Goal: Task Accomplishment & Management: Use online tool/utility

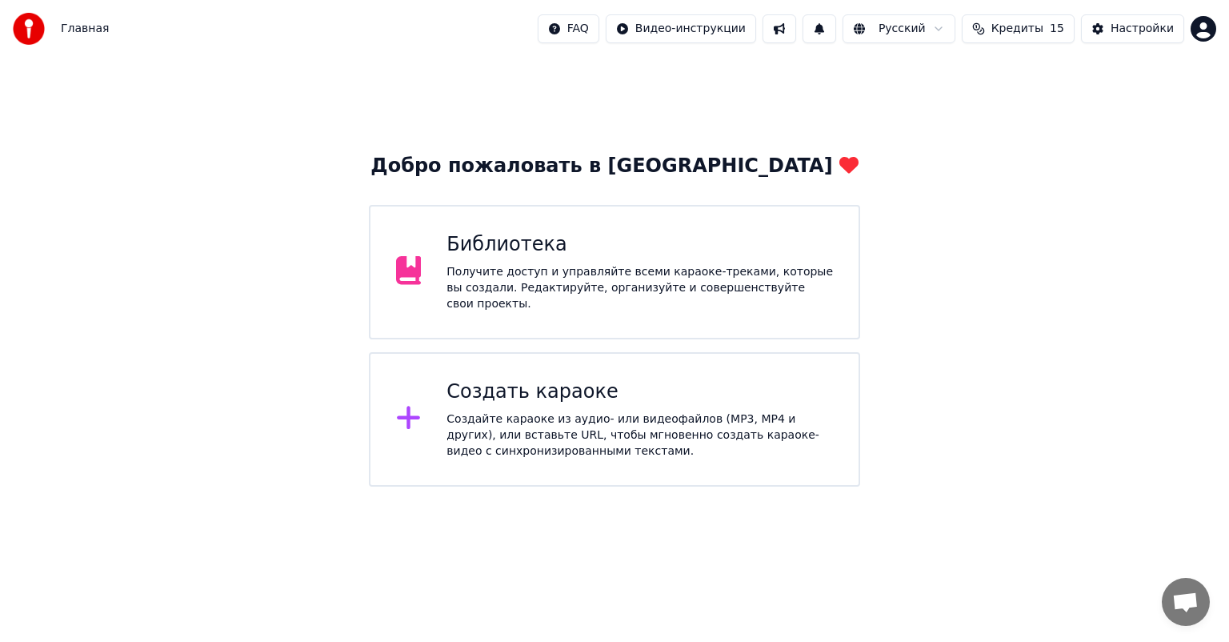
click at [503, 431] on div "Создайте караоке из аудио- или видеофайлов (MP3, MP4 и других), или вставьте UR…" at bounding box center [640, 435] width 387 height 48
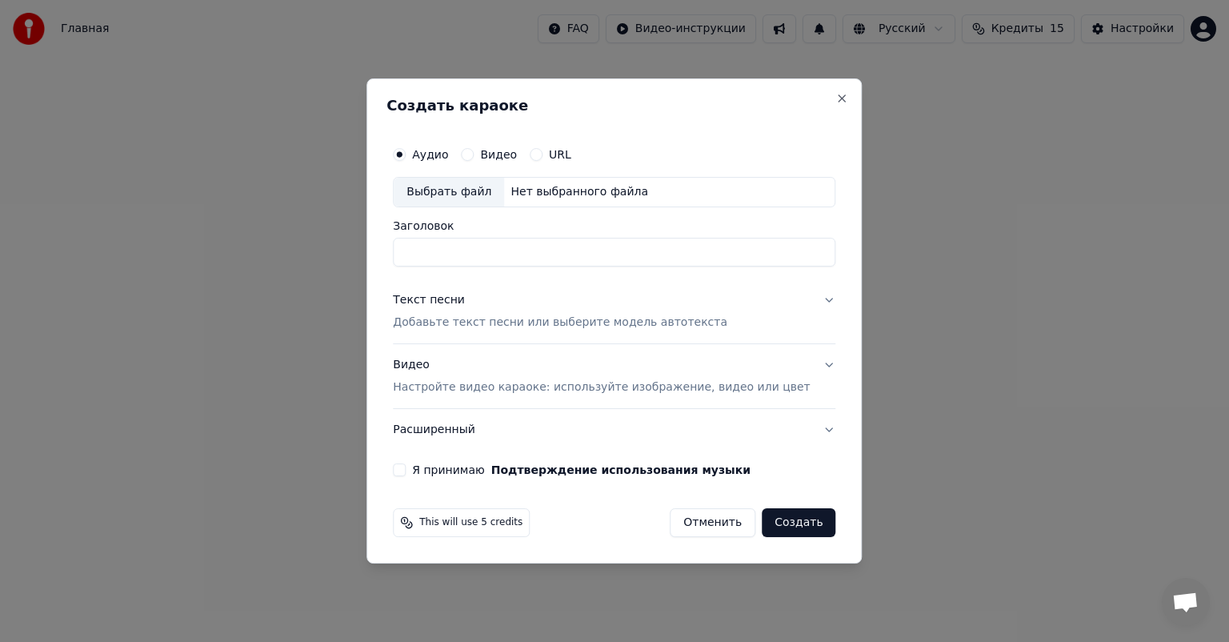
click at [808, 102] on h2 "Создать караоке" at bounding box center [614, 105] width 455 height 14
click at [836, 98] on button "Close" at bounding box center [842, 98] width 13 height 13
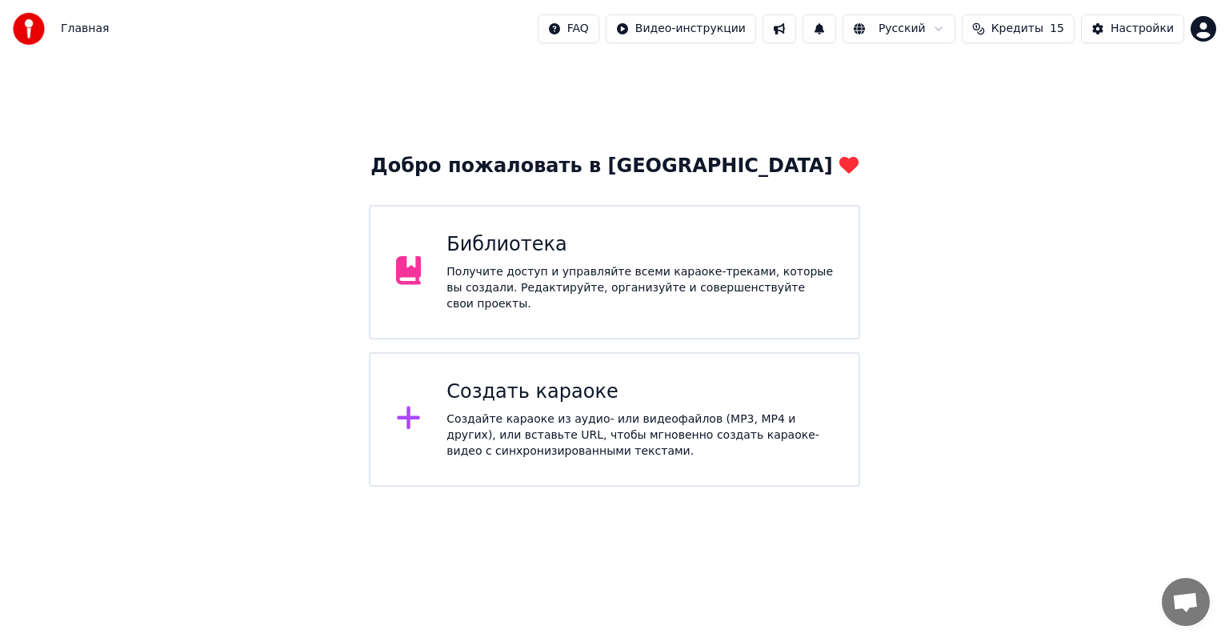
click at [447, 416] on div "Создайте караоке из аудио- или видеофайлов (MP3, MP4 и других), или вставьте UR…" at bounding box center [640, 435] width 387 height 48
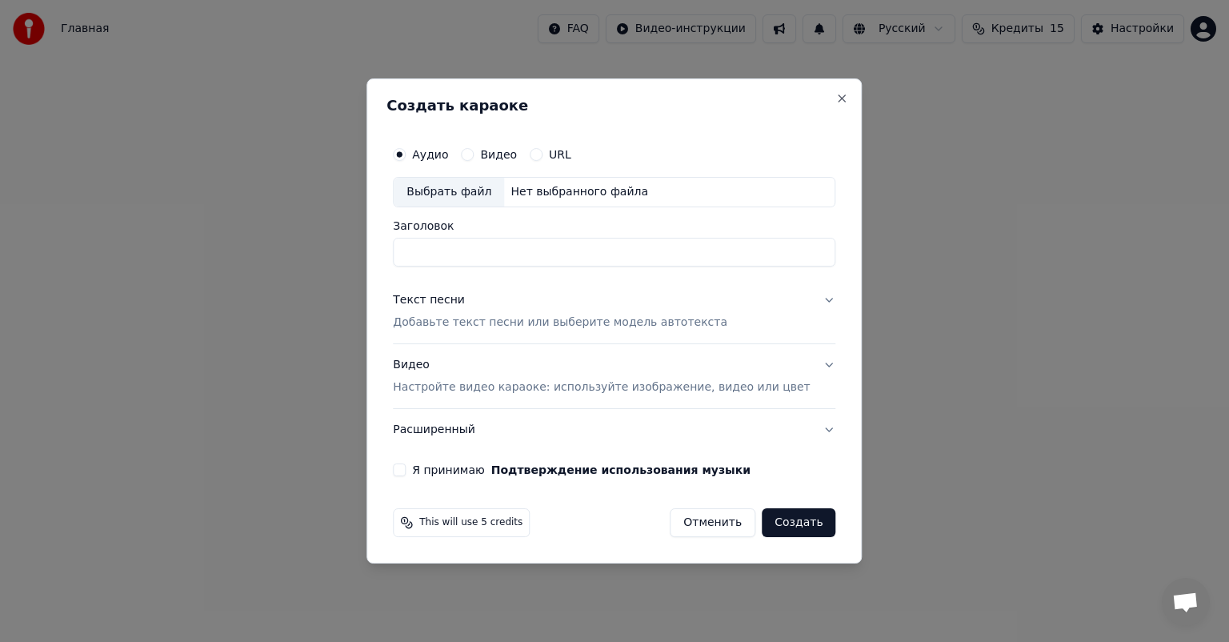
click at [440, 162] on div "Аудио Видео URL" at bounding box center [614, 154] width 443 height 32
click at [450, 186] on div "Выбрать файл" at bounding box center [449, 192] width 110 height 29
type input "**********"
click at [447, 302] on div "Текст песни" at bounding box center [429, 300] width 72 height 16
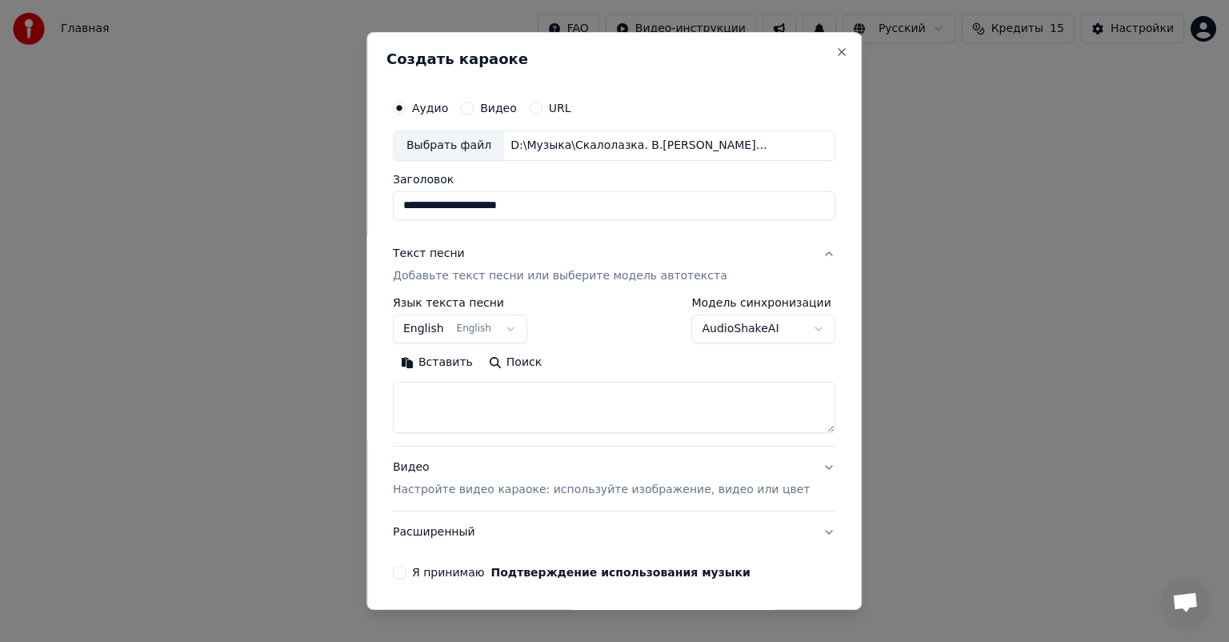
click at [519, 328] on button "English English" at bounding box center [460, 329] width 134 height 29
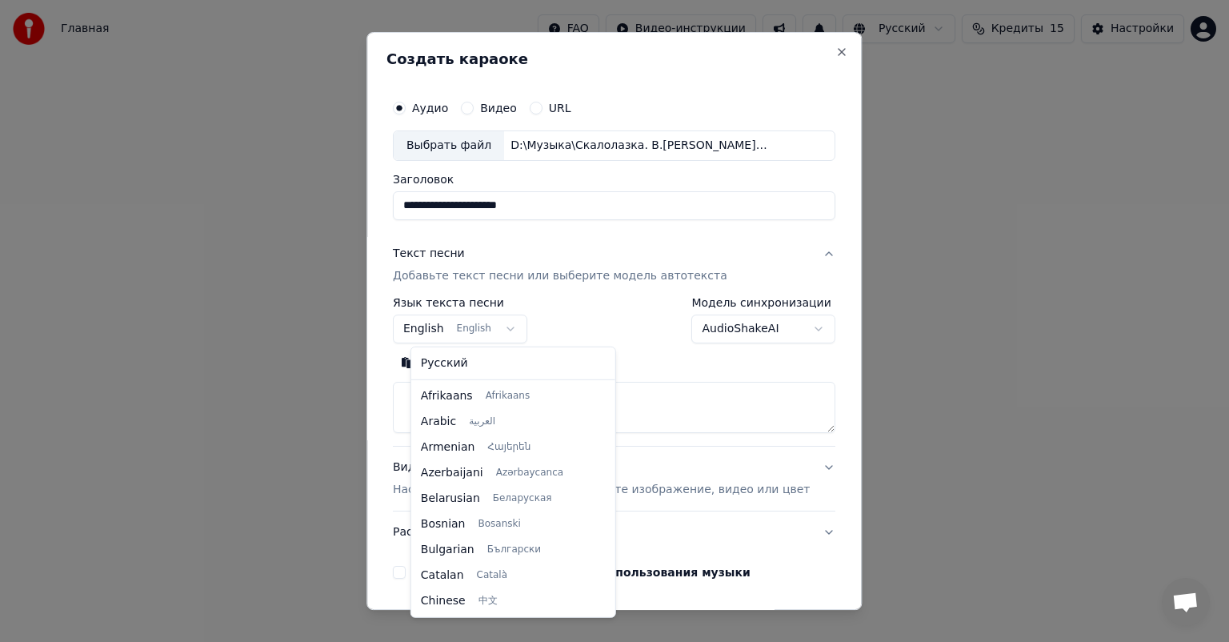
scroll to position [128, 0]
select select "**"
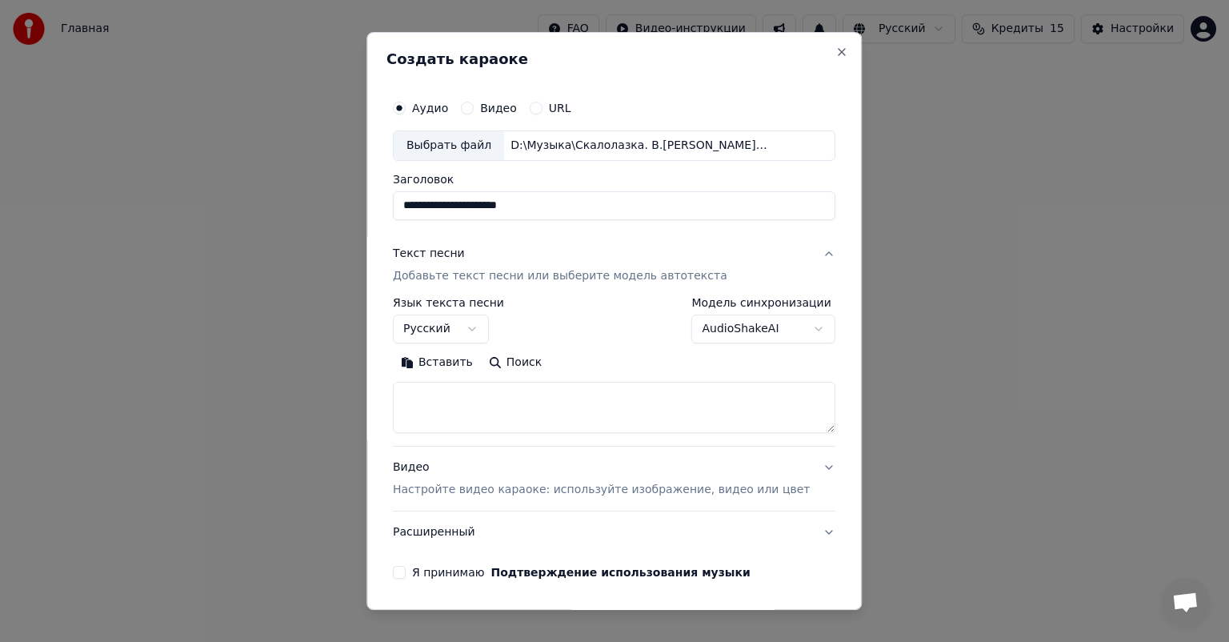
click at [451, 363] on button "Вставить" at bounding box center [437, 363] width 88 height 26
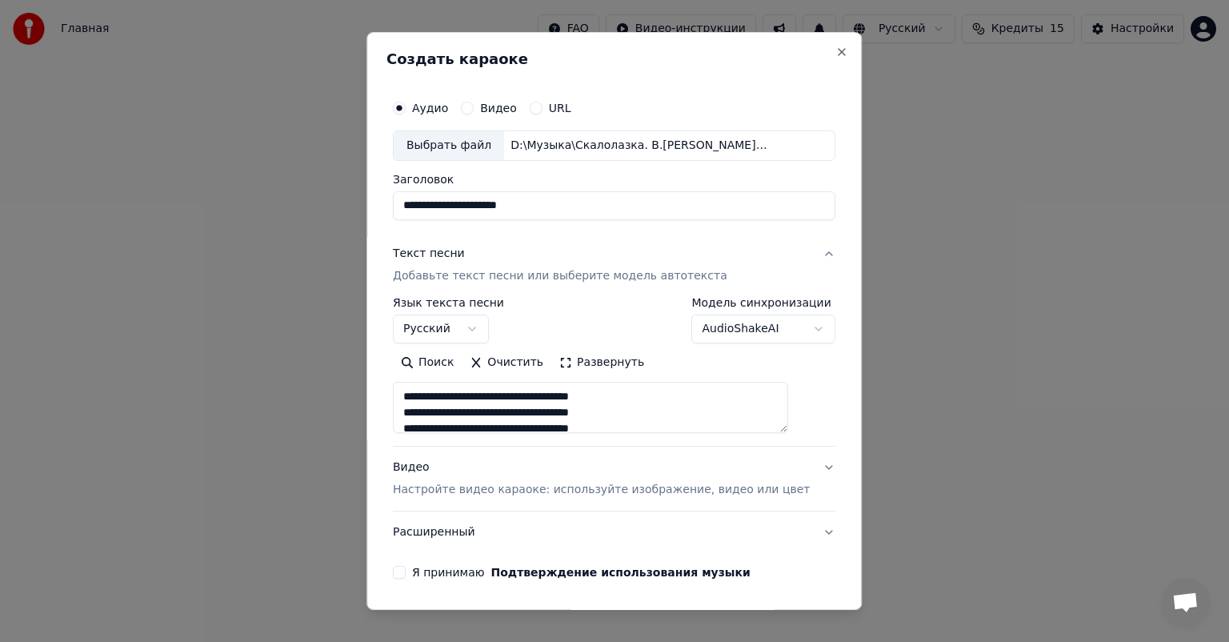
scroll to position [54, 0]
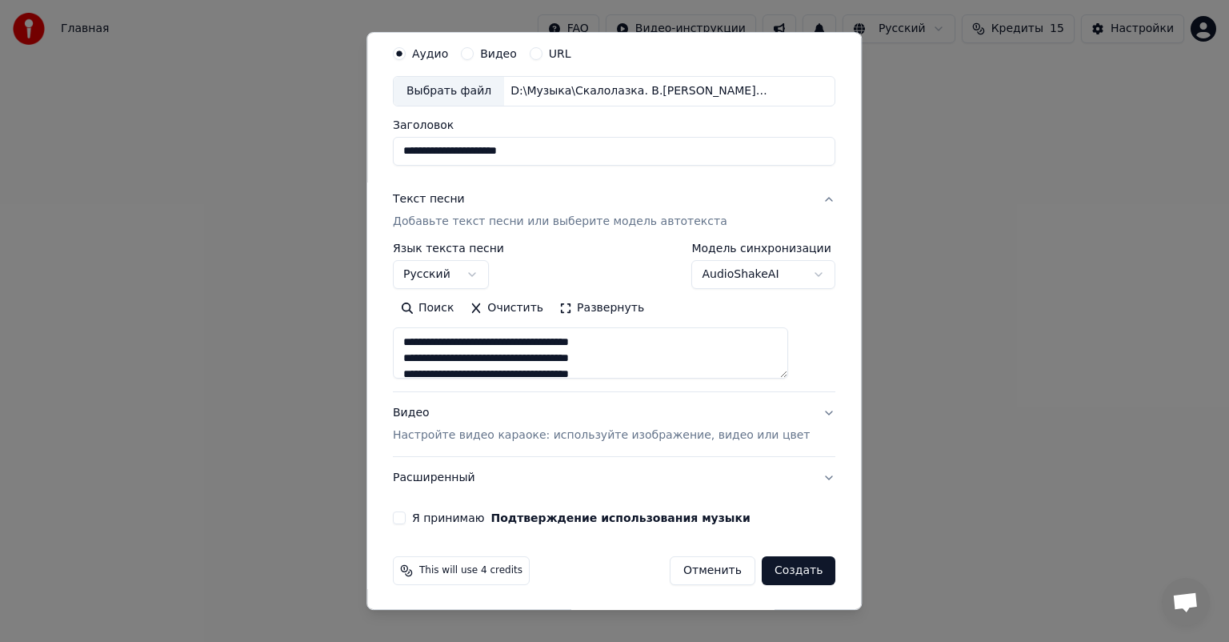
click at [459, 431] on p "Настройте видео караоке: используйте изображение, видео или цвет" at bounding box center [601, 435] width 417 height 16
type textarea "**********"
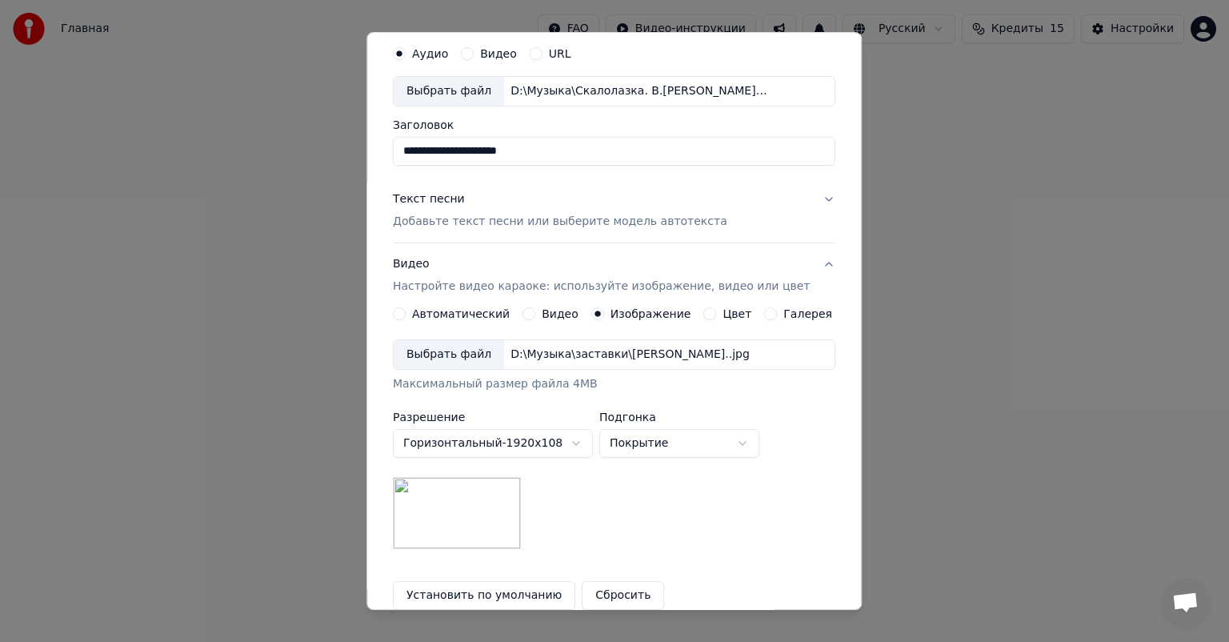
click at [617, 308] on label "Изображение" at bounding box center [651, 313] width 81 height 11
click at [604, 307] on button "Изображение" at bounding box center [597, 313] width 13 height 13
click at [452, 362] on div "Выбрать файл" at bounding box center [449, 354] width 110 height 29
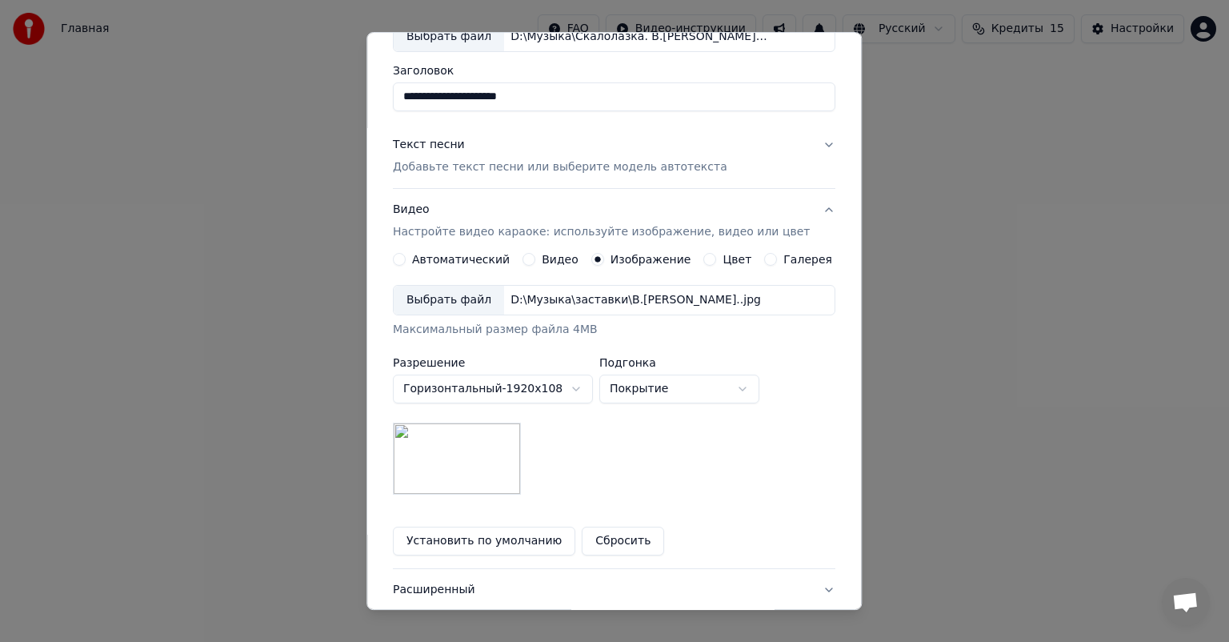
scroll to position [214, 0]
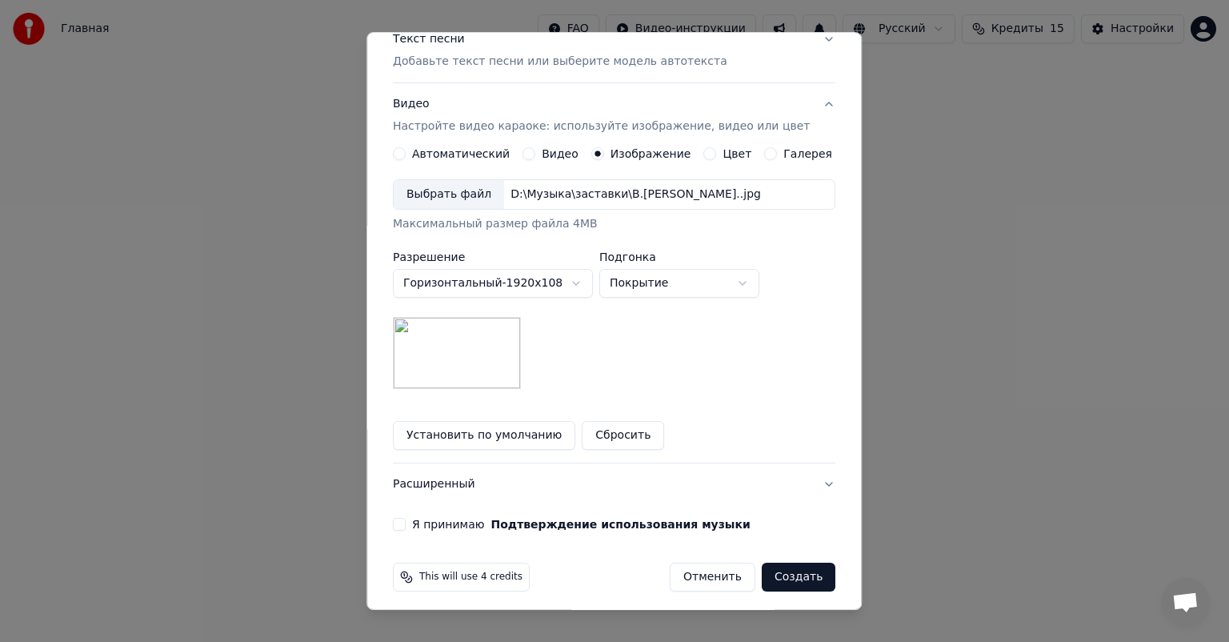
click at [497, 482] on button "Расширенный" at bounding box center [614, 484] width 443 height 42
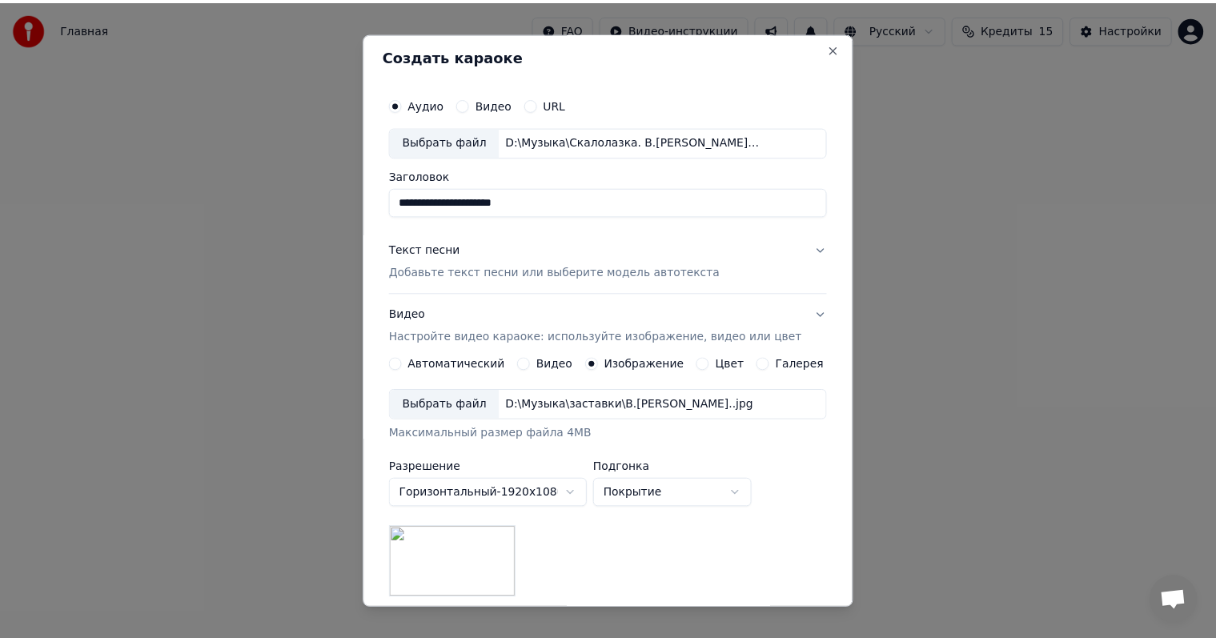
scroll to position [0, 0]
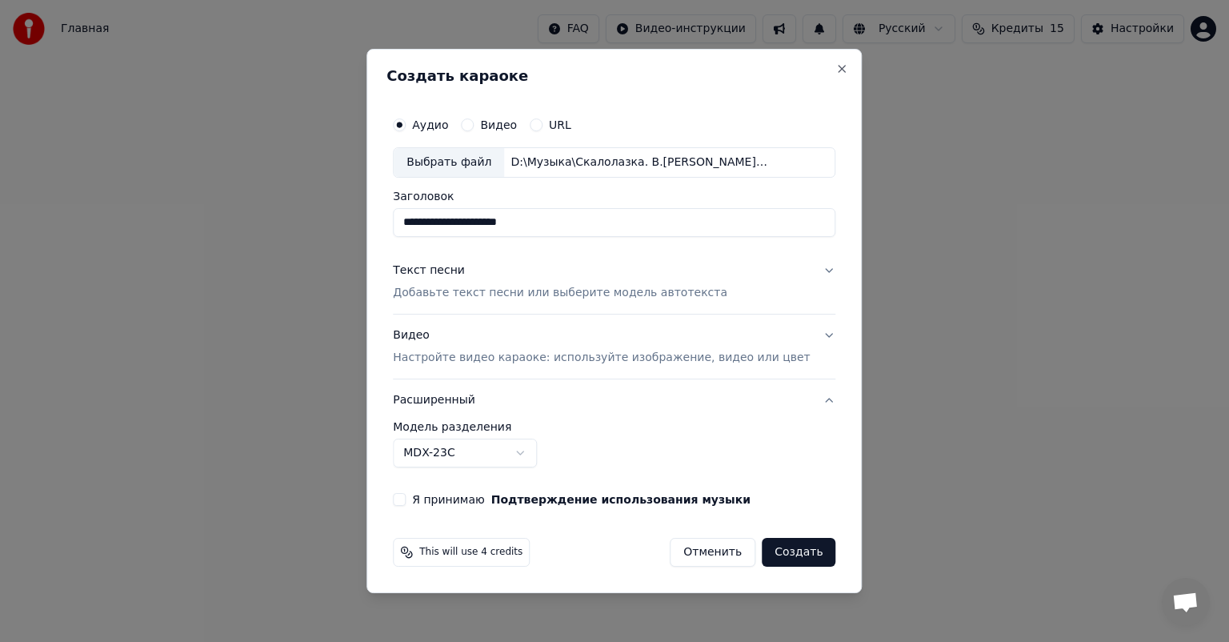
click at [550, 456] on body "**********" at bounding box center [614, 243] width 1229 height 487
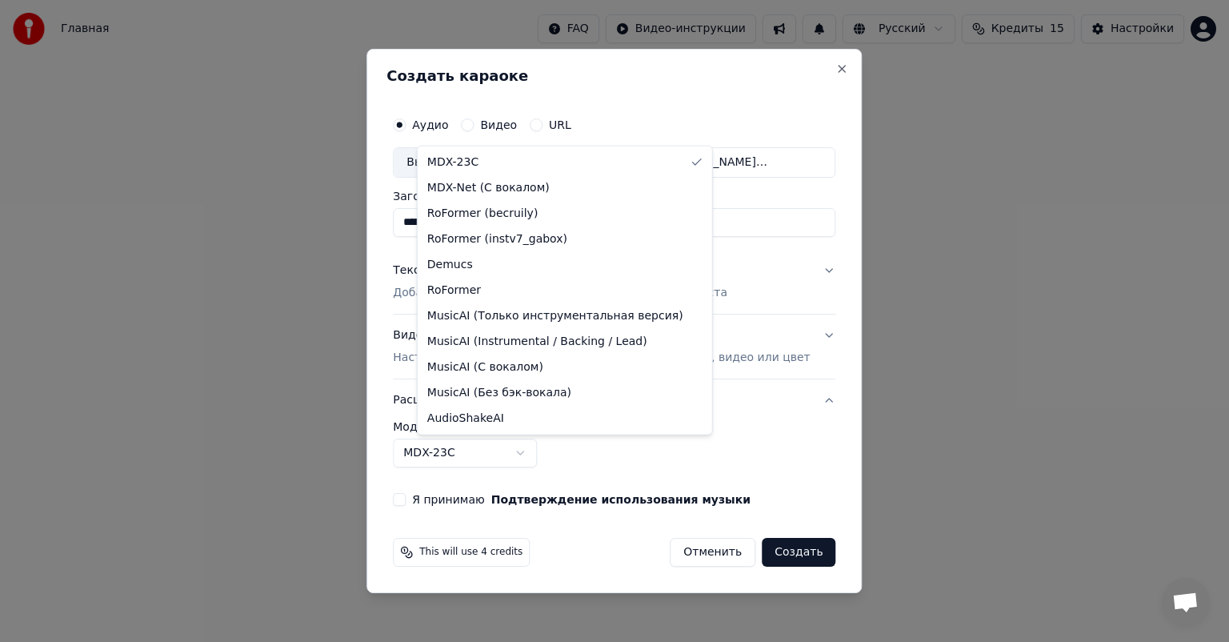
select select "**********"
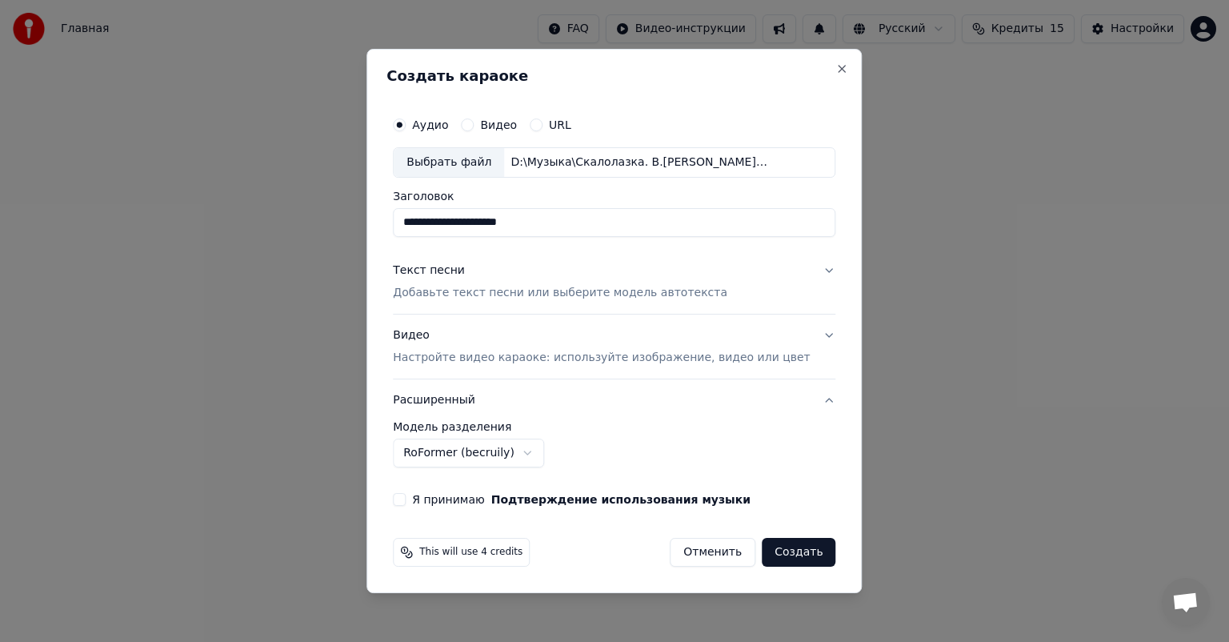
click at [406, 502] on button "Я принимаю Подтверждение использования музыки" at bounding box center [399, 499] width 13 height 13
click at [766, 556] on button "Создать" at bounding box center [799, 552] width 74 height 29
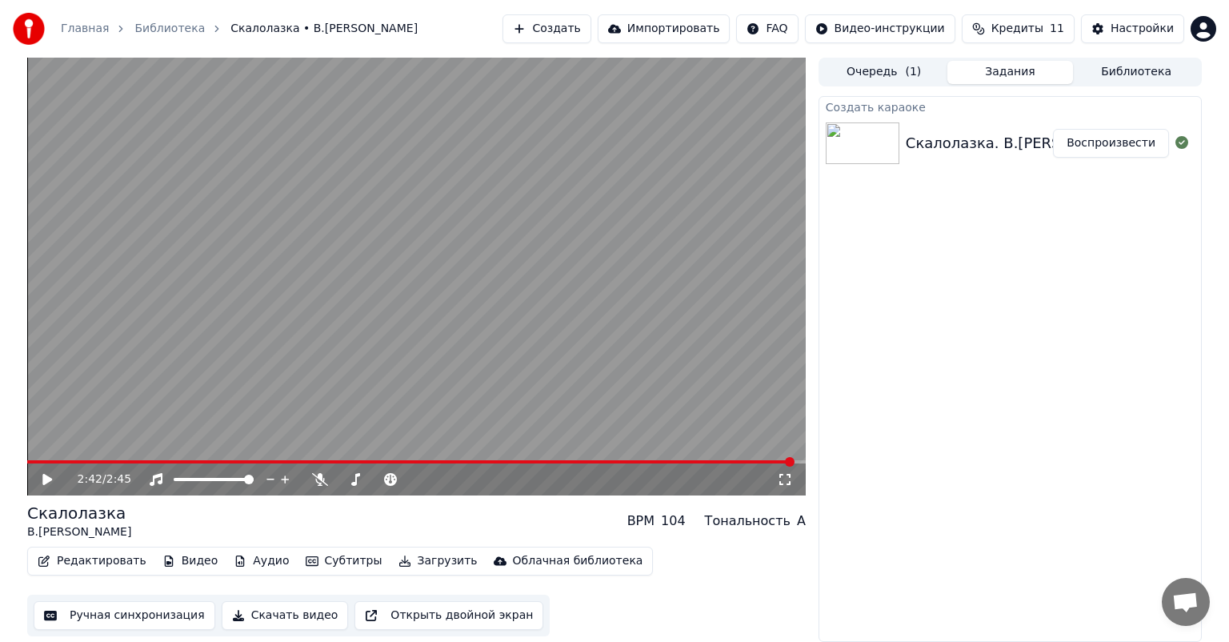
drag, startPoint x: 1176, startPoint y: 280, endPoint x: 1004, endPoint y: 380, distance: 198.3
click at [1132, 289] on div "Создать караоке [PERSON_NAME]. В.[PERSON_NAME]. Воспроизвести" at bounding box center [1010, 369] width 383 height 546
click at [126, 609] on button "Ручная синхронизация" at bounding box center [125, 615] width 182 height 29
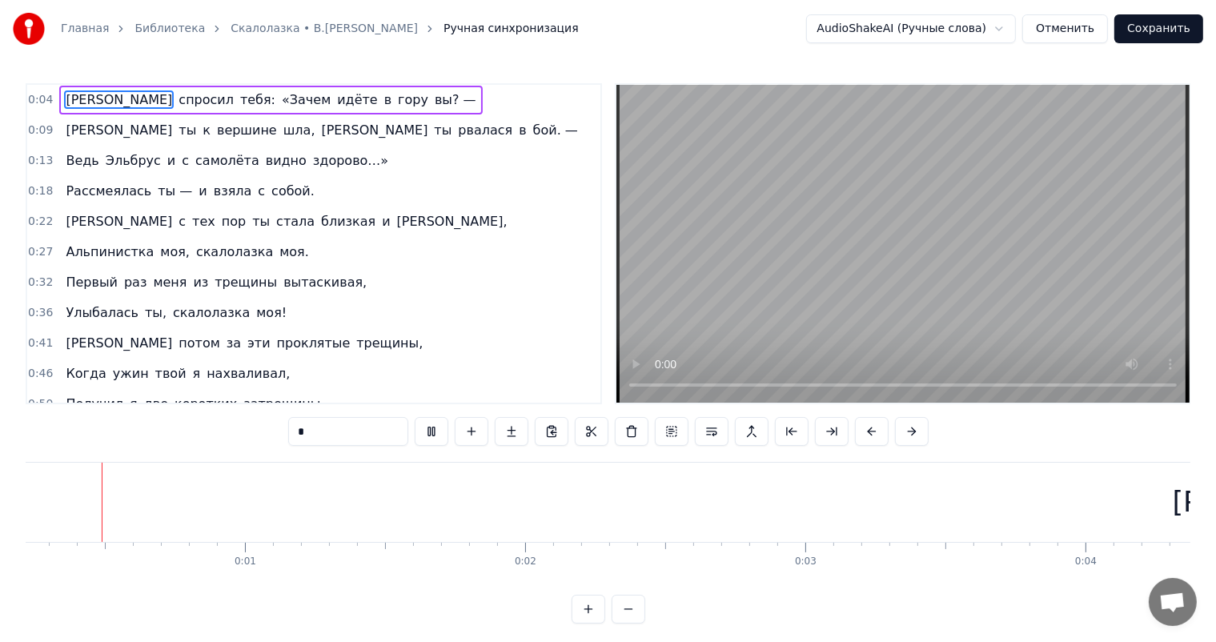
scroll to position [0, 51]
click at [1104, 22] on button "Отменить" at bounding box center [1065, 28] width 86 height 29
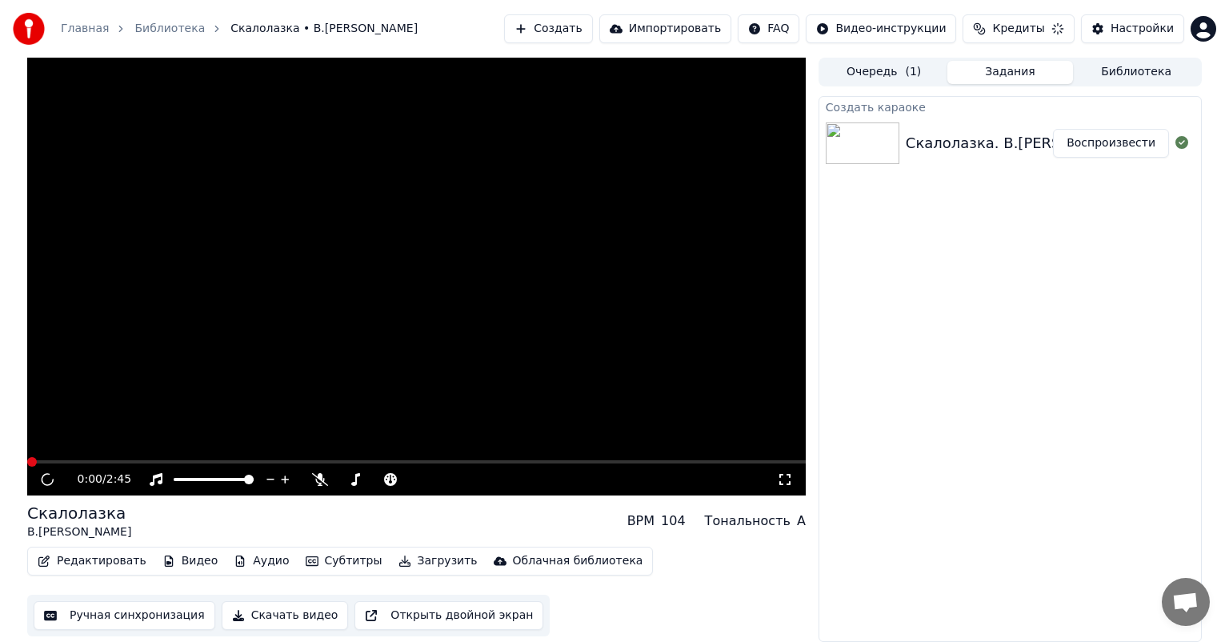
click at [102, 551] on button "Редактировать" at bounding box center [92, 561] width 122 height 22
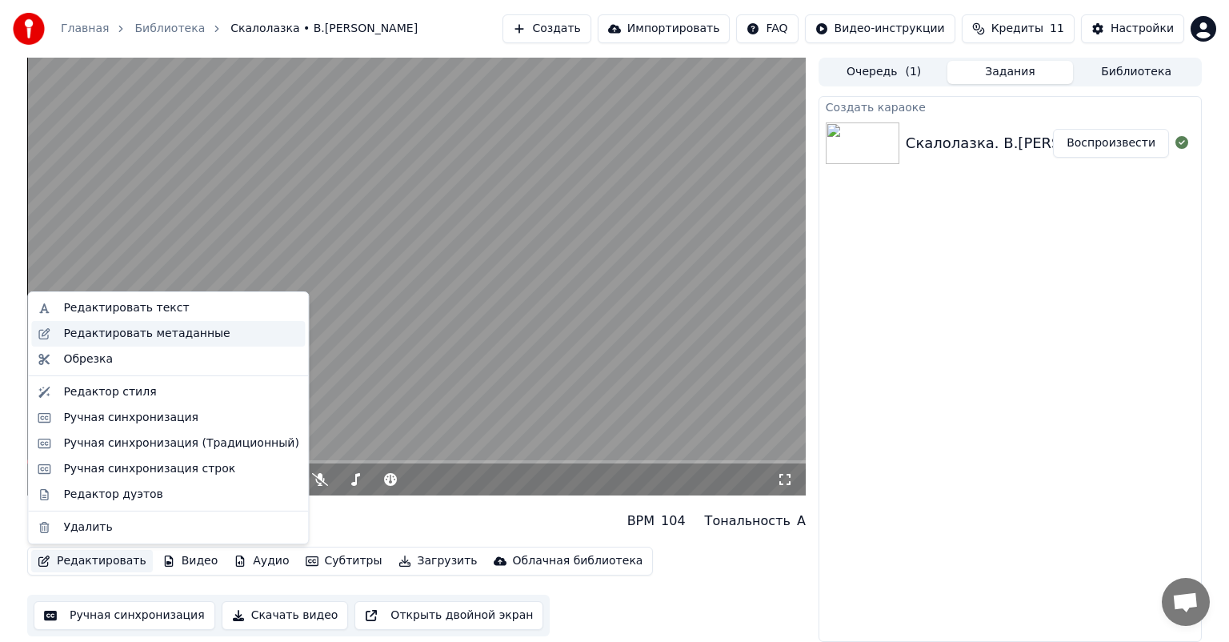
click at [76, 329] on div "Редактировать метаданные" at bounding box center [146, 334] width 166 height 16
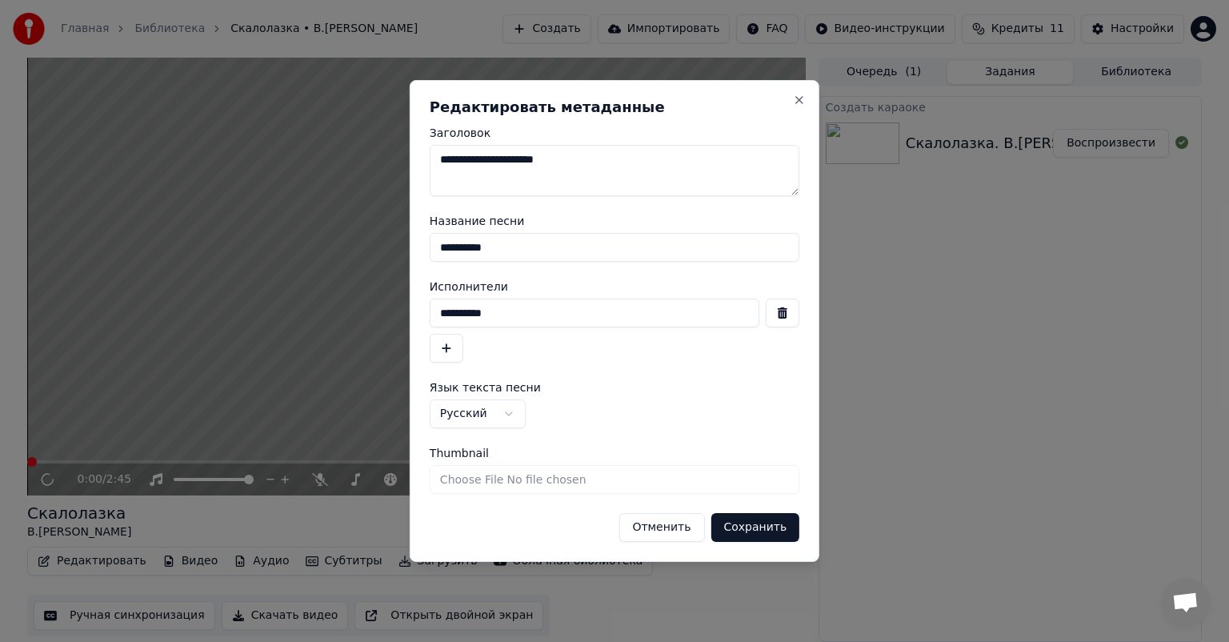
drag, startPoint x: 563, startPoint y: 160, endPoint x: 518, endPoint y: 171, distance: 47.0
click at [518, 171] on textarea "**********" at bounding box center [615, 170] width 370 height 51
drag, startPoint x: 584, startPoint y: 161, endPoint x: 503, endPoint y: 169, distance: 82.0
click at [503, 169] on textarea "**********" at bounding box center [615, 170] width 370 height 51
type textarea "**********"
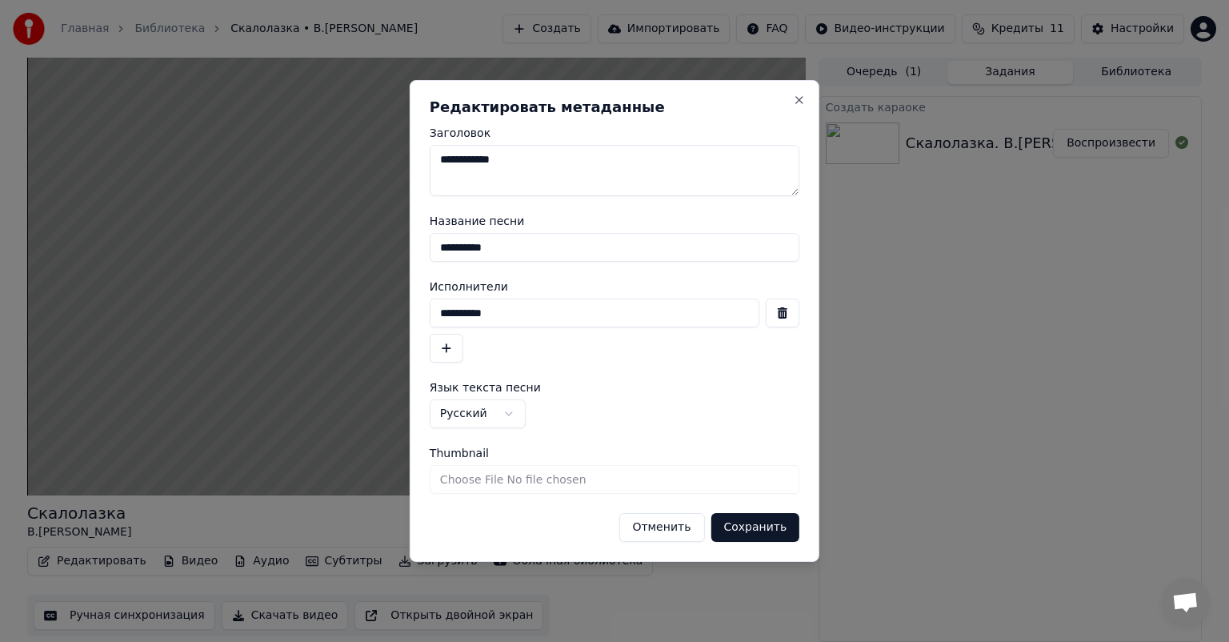
drag, startPoint x: 755, startPoint y: 530, endPoint x: 596, endPoint y: 547, distance: 160.2
click at [754, 534] on button "Сохранить" at bounding box center [755, 527] width 89 height 29
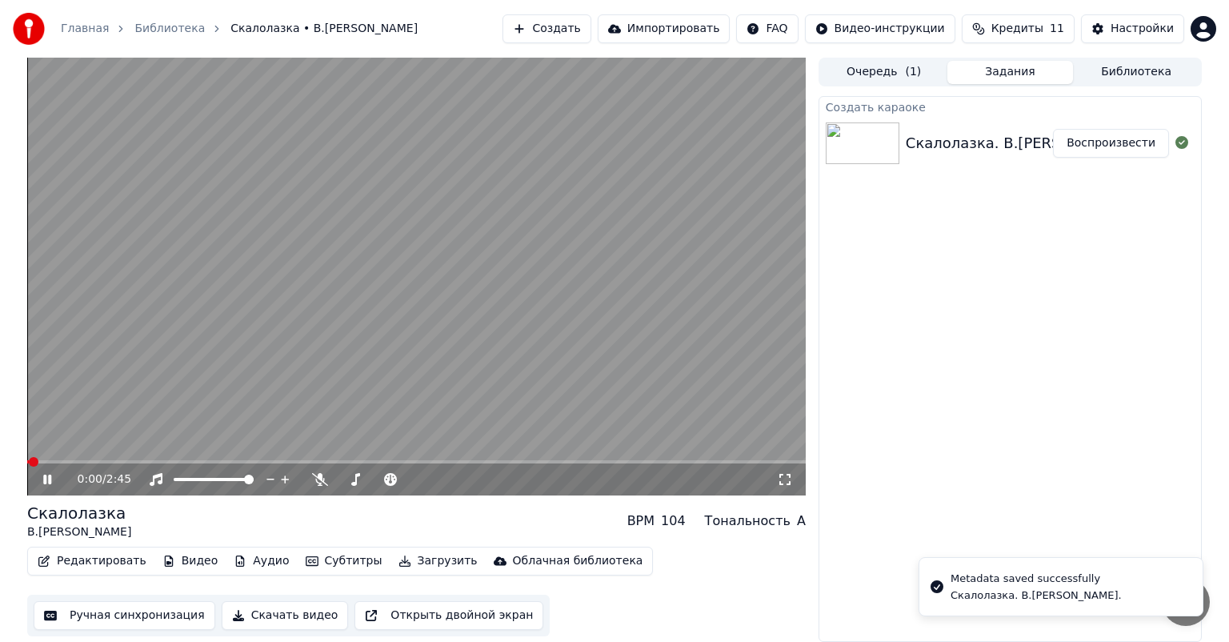
click at [50, 480] on icon at bounding box center [47, 480] width 8 height 10
click at [120, 616] on button "Ручная синхронизация" at bounding box center [125, 615] width 182 height 29
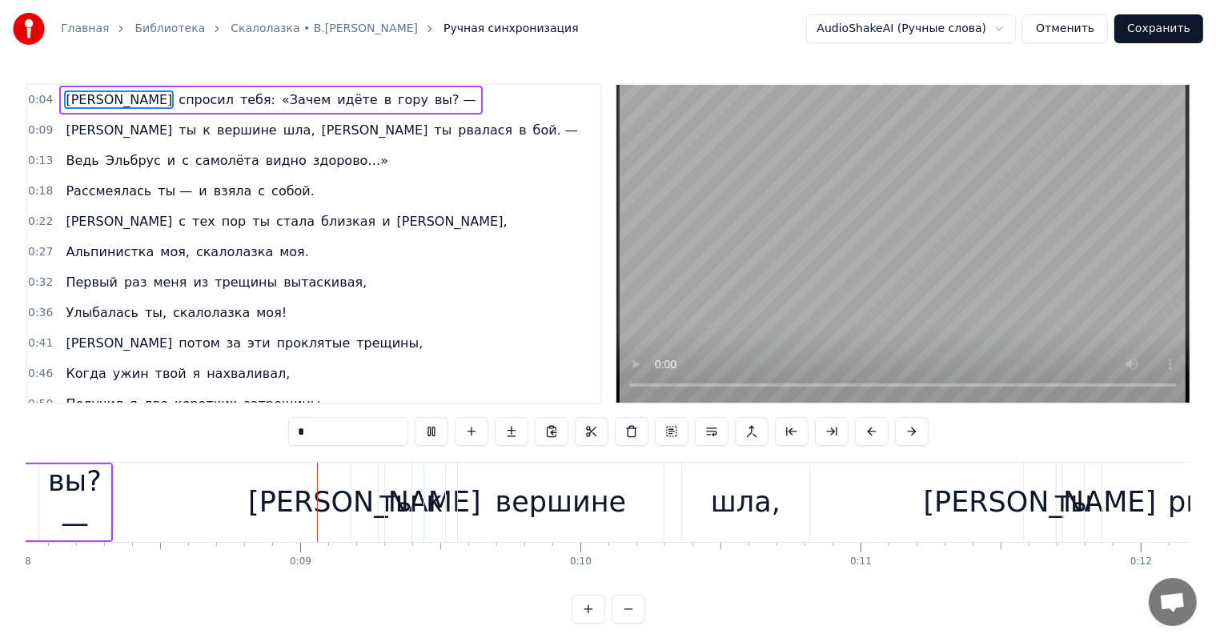
scroll to position [0, 2286]
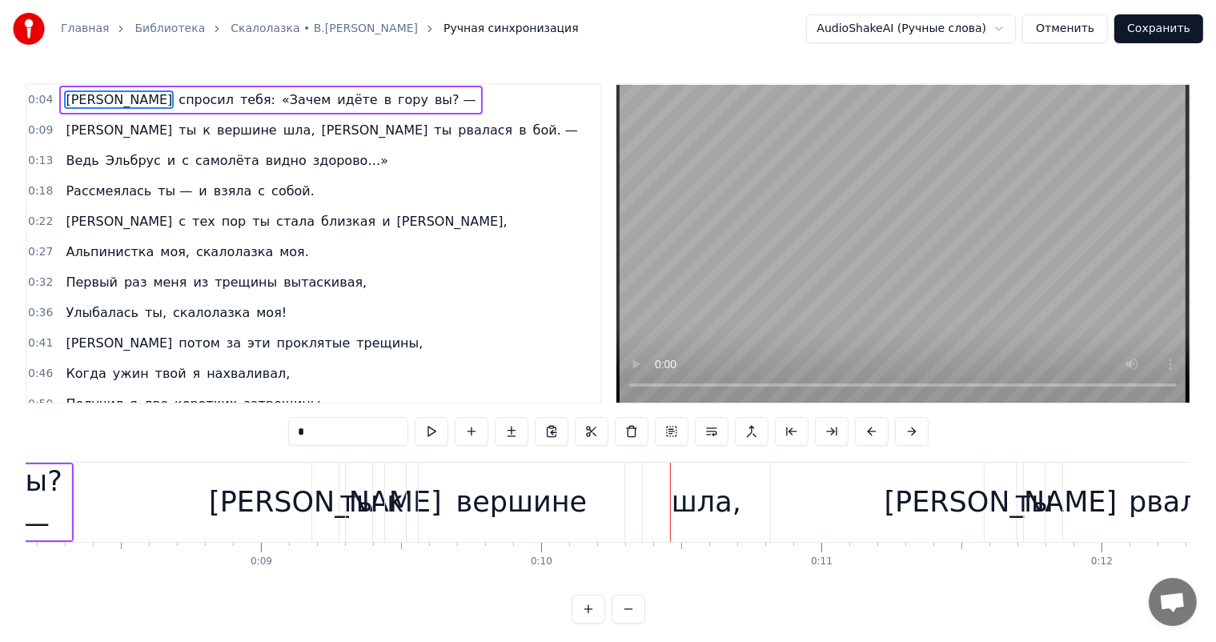
click at [89, 589] on div "0:04 Я спросил тебя: «Зачем идёте в гору вы? — 0:09 А ты к вершине шла, а ты рв…" at bounding box center [608, 353] width 1164 height 540
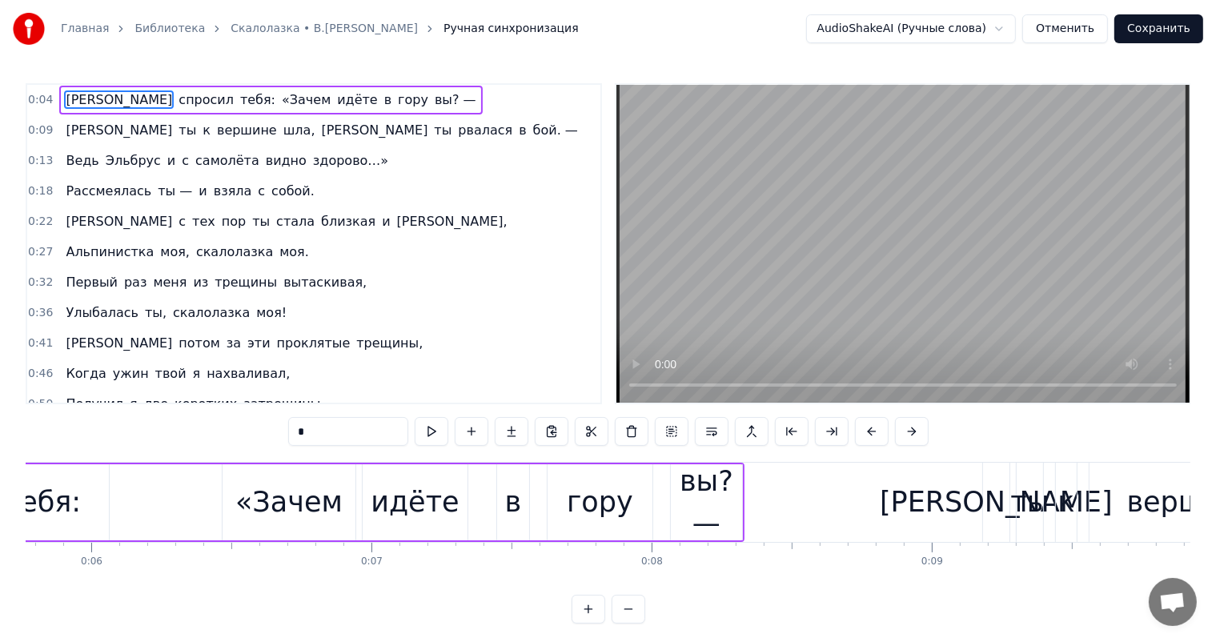
scroll to position [0, 1094]
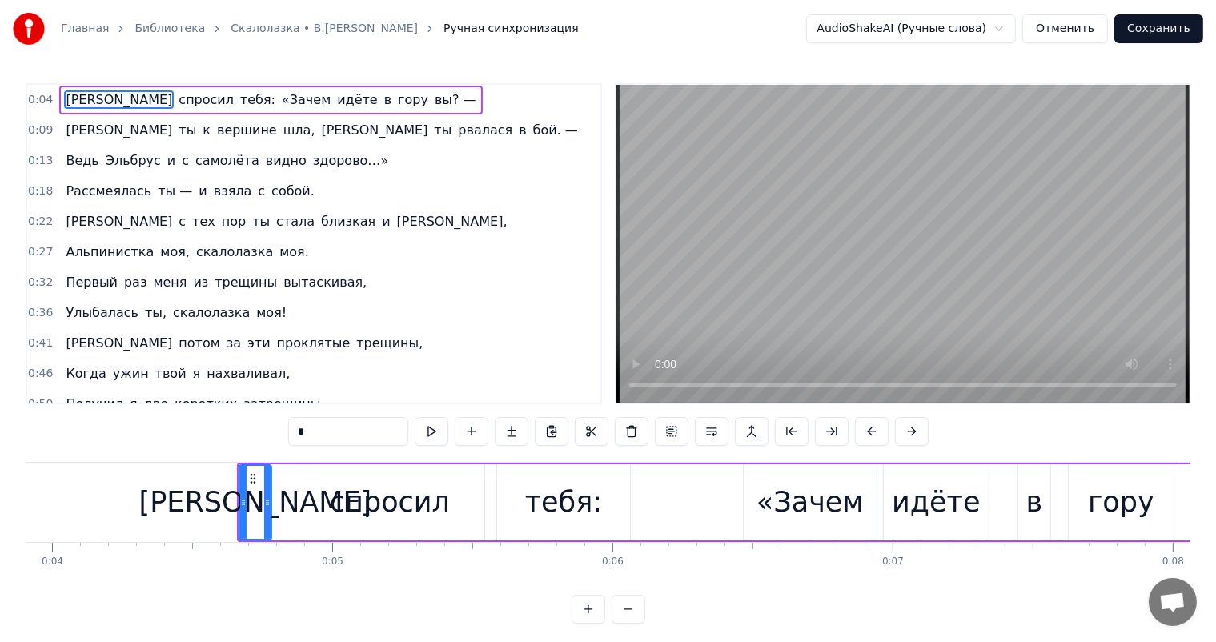
click at [355, 477] on div "спросил" at bounding box center [389, 502] width 189 height 76
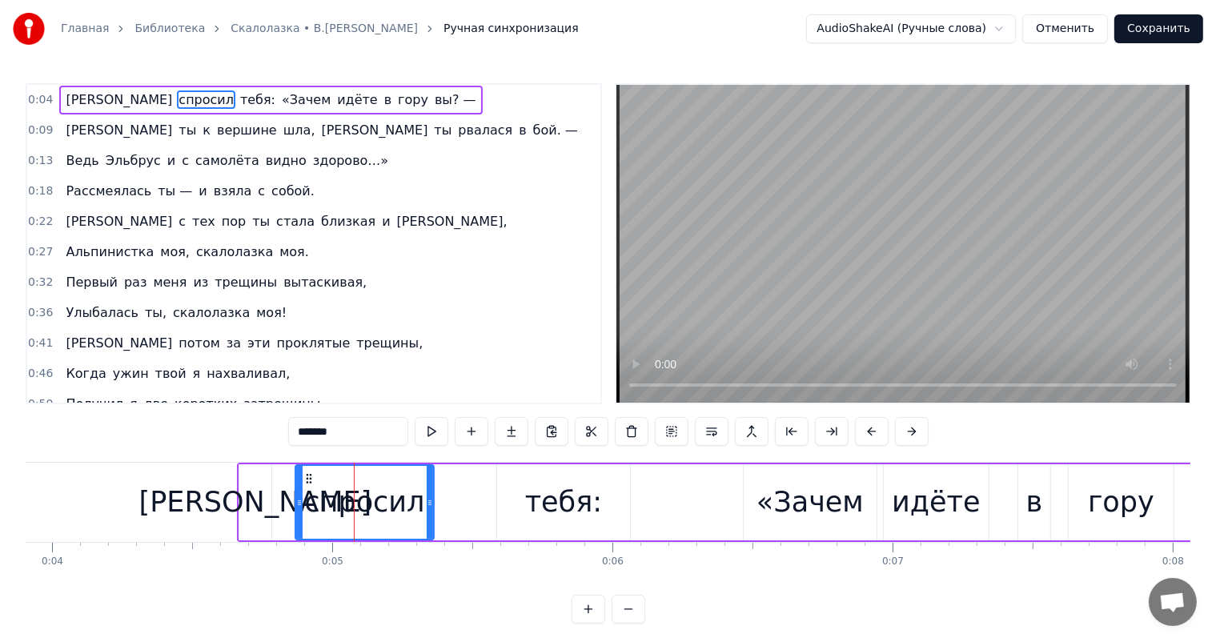
drag, startPoint x: 479, startPoint y: 491, endPoint x: 595, endPoint y: 494, distance: 116.1
click at [433, 504] on div at bounding box center [430, 502] width 6 height 73
click at [595, 494] on div "тебя:" at bounding box center [563, 502] width 133 height 76
type input "*****"
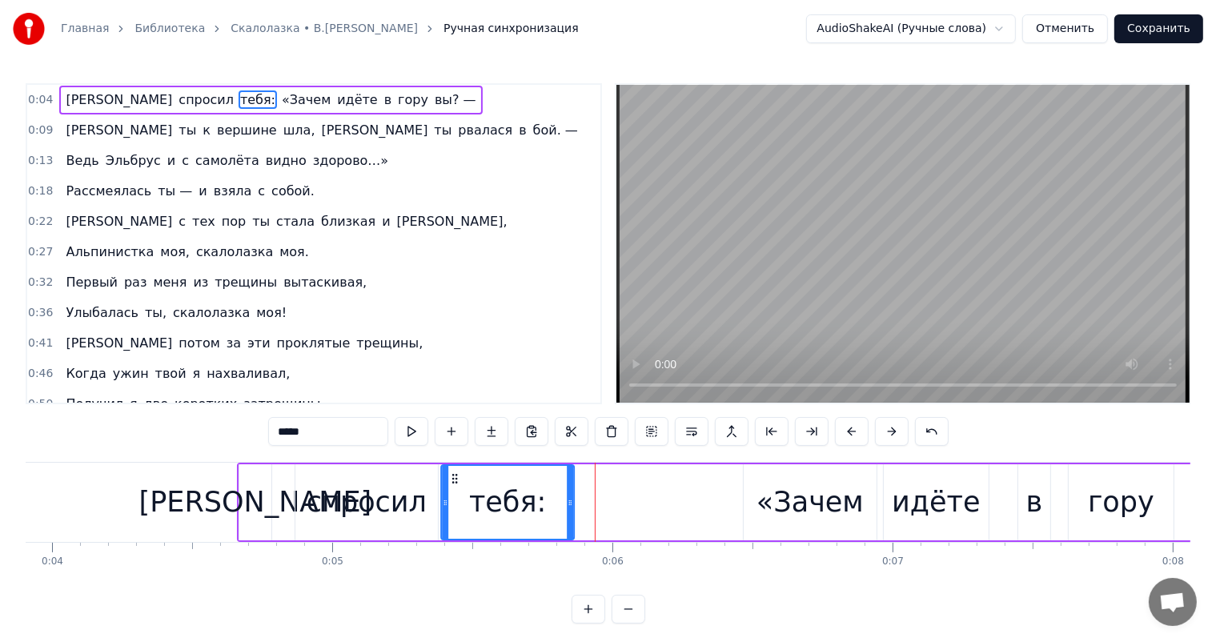
drag, startPoint x: 497, startPoint y: 480, endPoint x: 455, endPoint y: 475, distance: 42.8
click at [455, 475] on icon at bounding box center [454, 478] width 13 height 13
drag, startPoint x: 567, startPoint y: 503, endPoint x: 540, endPoint y: 511, distance: 27.6
click at [540, 511] on div at bounding box center [540, 502] width 6 height 73
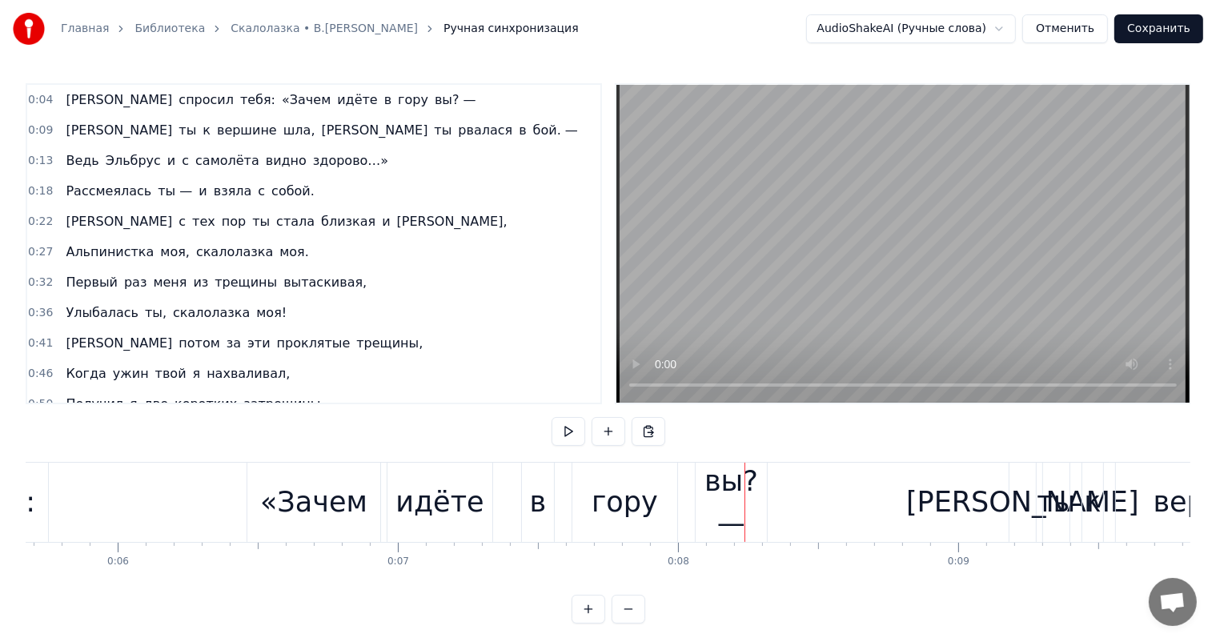
scroll to position [0, 1589]
click at [388, 523] on div "идёте" at bounding box center [439, 502] width 105 height 79
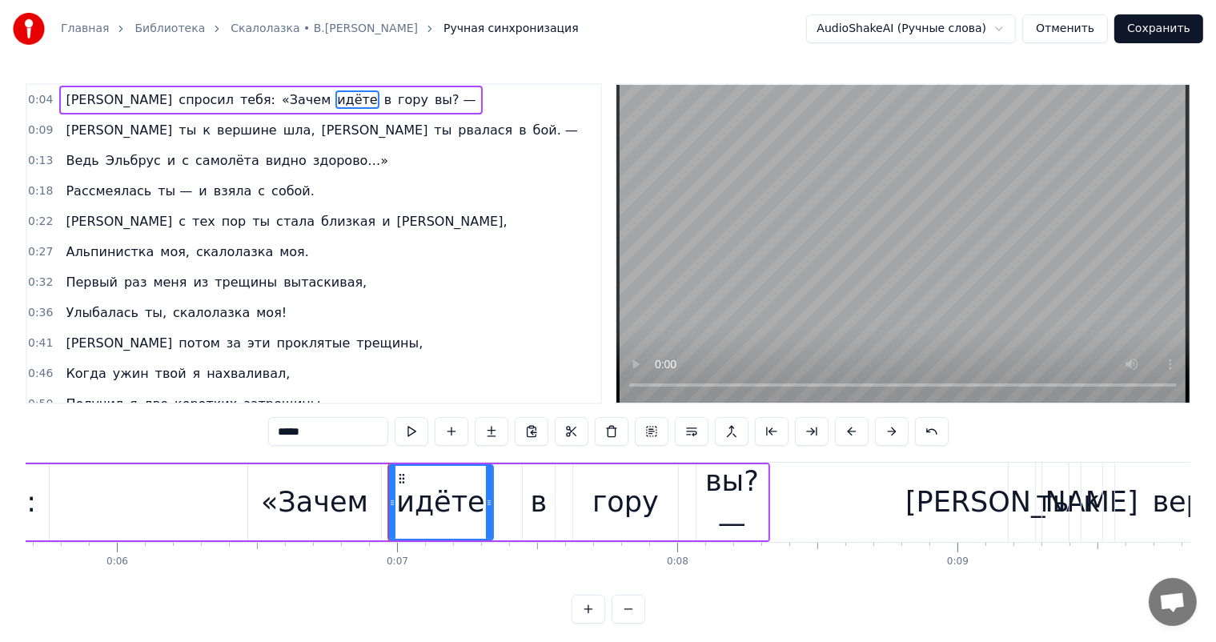
click at [379, 499] on div "«Зачем" at bounding box center [314, 502] width 133 height 76
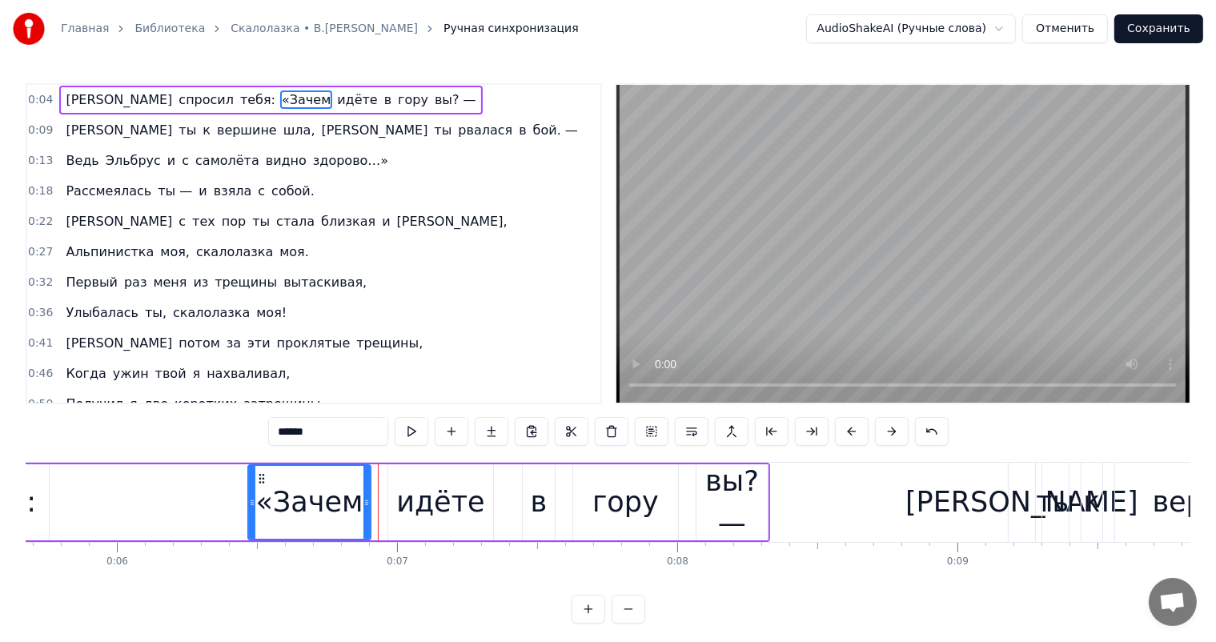
drag, startPoint x: 376, startPoint y: 499, endPoint x: 366, endPoint y: 499, distance: 10.4
click at [366, 499] on icon at bounding box center [366, 502] width 6 height 13
click at [436, 506] on div "идёте" at bounding box center [440, 502] width 88 height 42
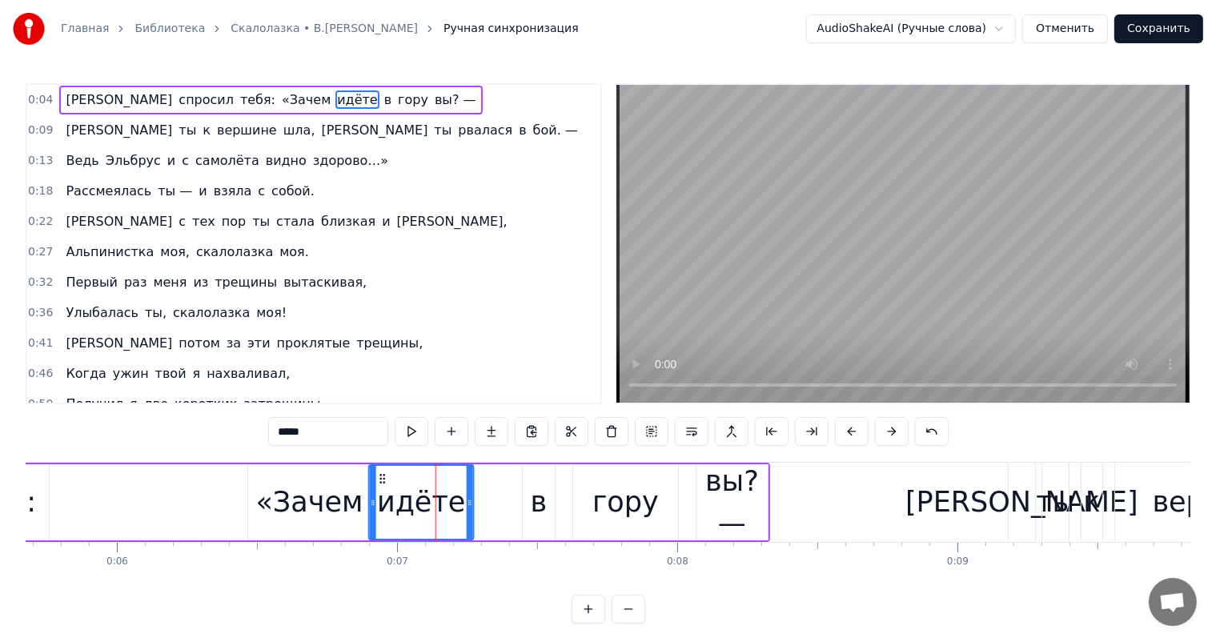
drag, startPoint x: 399, startPoint y: 474, endPoint x: 466, endPoint y: 496, distance: 70.1
click at [382, 475] on icon at bounding box center [382, 478] width 13 height 13
drag, startPoint x: 468, startPoint y: 501, endPoint x: 487, endPoint y: 493, distance: 20.8
click at [457, 499] on icon at bounding box center [457, 502] width 6 height 13
click at [528, 499] on div "в" at bounding box center [539, 502] width 32 height 76
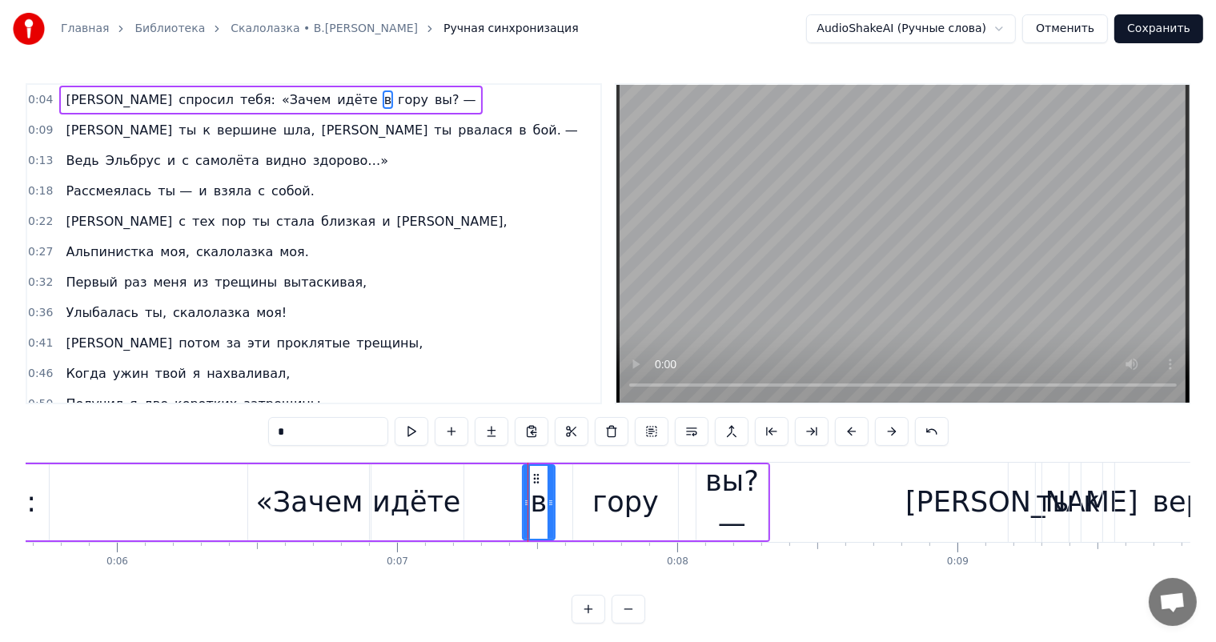
click at [622, 494] on div "гору" at bounding box center [625, 502] width 66 height 42
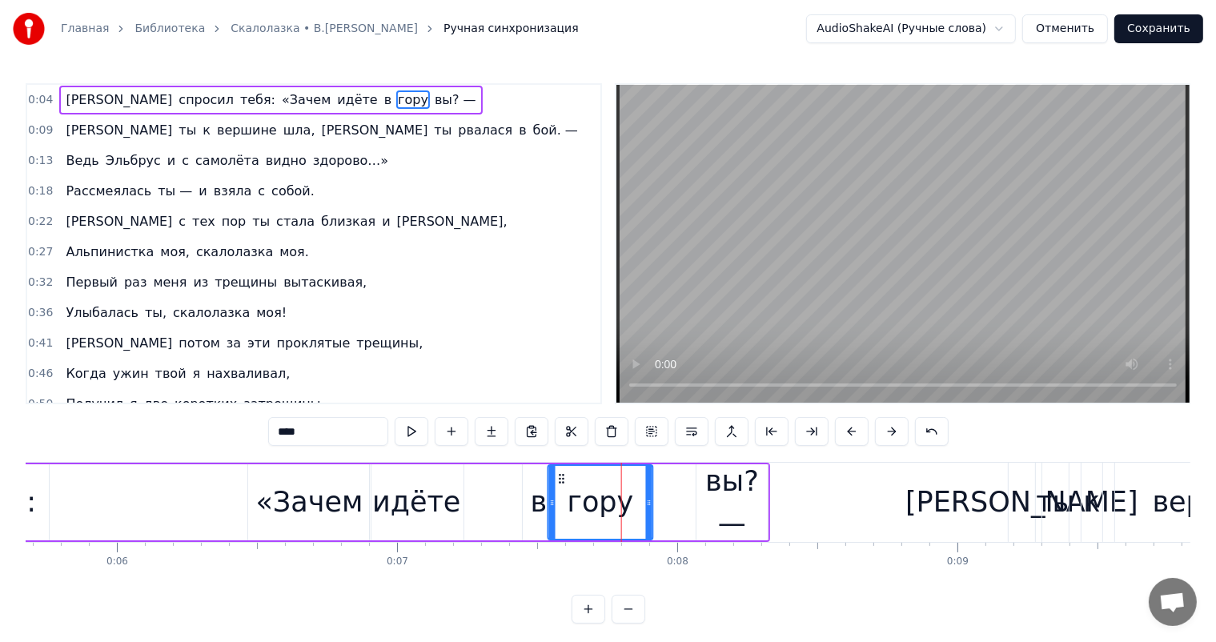
drag, startPoint x: 587, startPoint y: 477, endPoint x: 562, endPoint y: 483, distance: 25.6
click at [562, 483] on icon at bounding box center [561, 478] width 13 height 13
click at [721, 480] on div "вы? —" at bounding box center [731, 502] width 71 height 84
type input "*****"
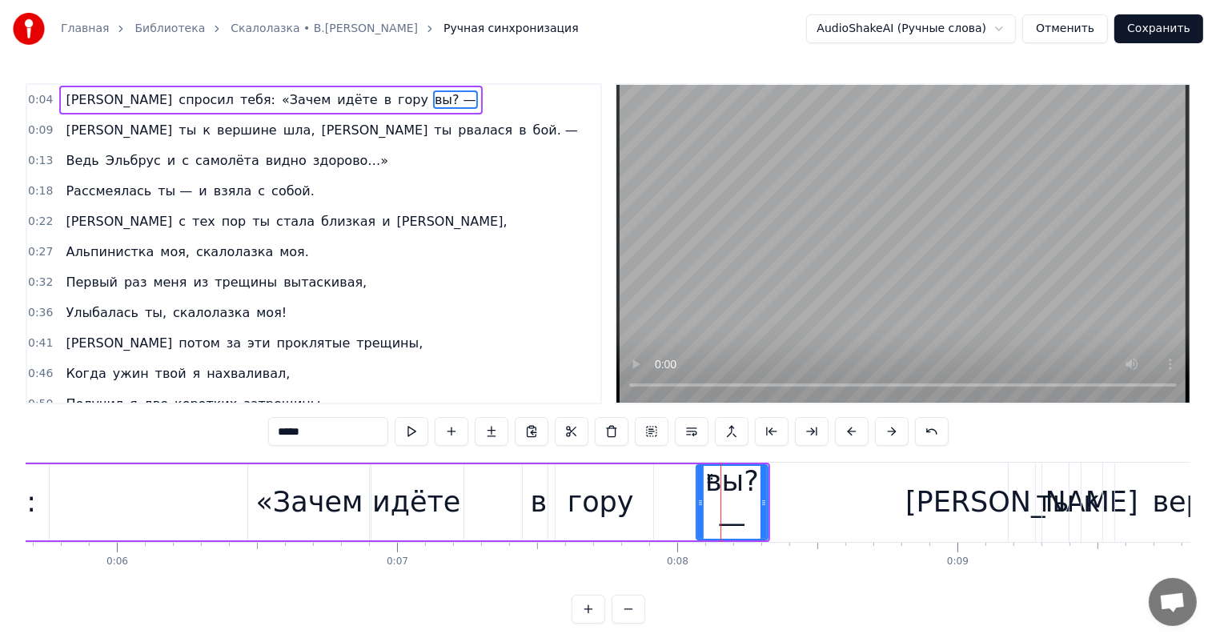
click at [698, 511] on div at bounding box center [700, 502] width 6 height 73
drag, startPoint x: 764, startPoint y: 499, endPoint x: 750, endPoint y: 515, distance: 21.5
click at [755, 499] on icon at bounding box center [752, 502] width 6 height 13
click at [736, 529] on div "вы? —" at bounding box center [727, 502] width 61 height 84
click at [718, 480] on div "вы? —" at bounding box center [727, 502] width 61 height 84
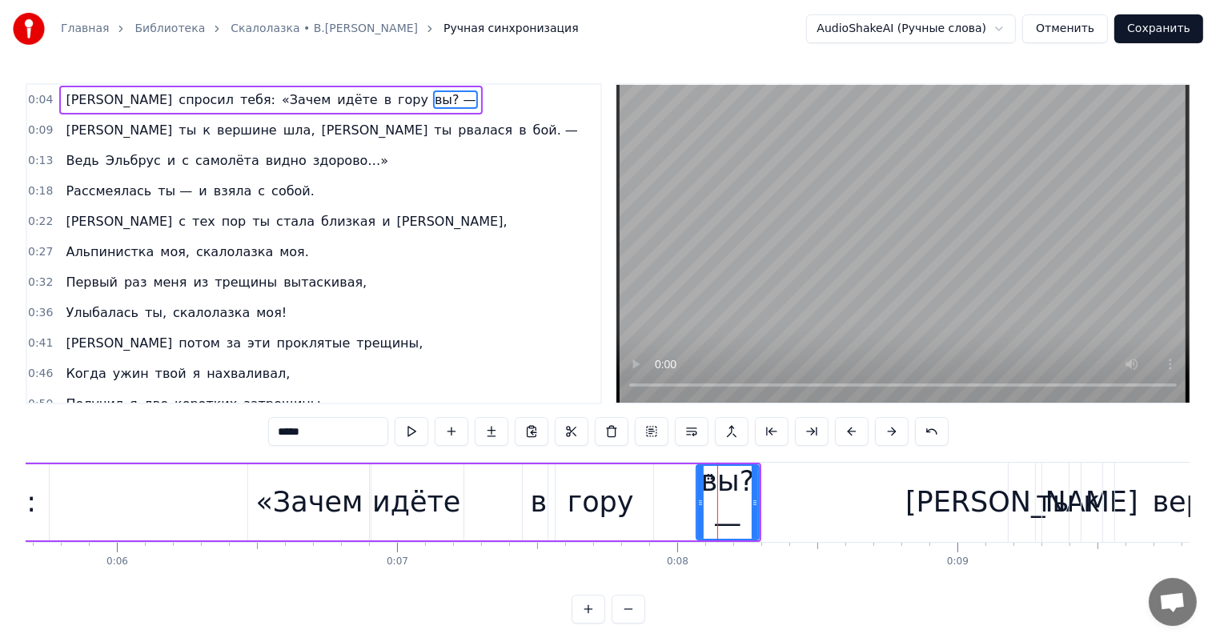
drag, startPoint x: 723, startPoint y: 503, endPoint x: 710, endPoint y: 507, distance: 14.4
click at [710, 507] on div "вы? —" at bounding box center [727, 502] width 61 height 84
drag, startPoint x: 698, startPoint y: 507, endPoint x: 653, endPoint y: 511, distance: 45.1
click at [653, 511] on div at bounding box center [655, 502] width 6 height 73
drag, startPoint x: 259, startPoint y: 511, endPoint x: 182, endPoint y: 478, distance: 83.9
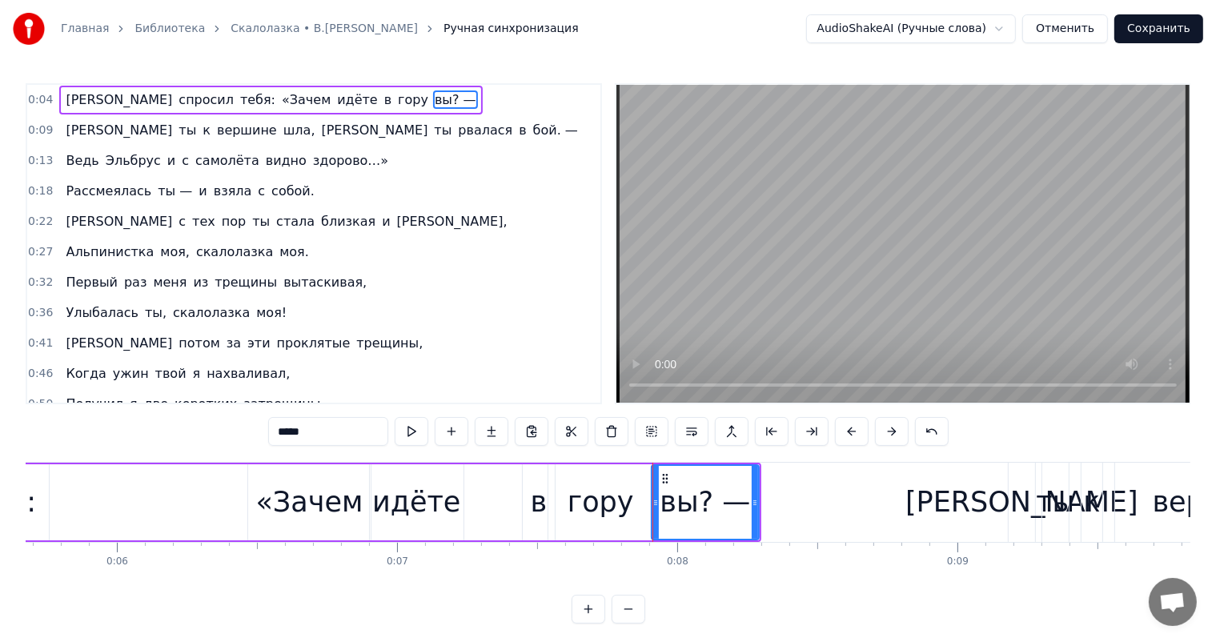
click at [186, 480] on div "Я спросил тебя: «Зачем идёте в гору вы? —" at bounding box center [252, 502] width 1020 height 79
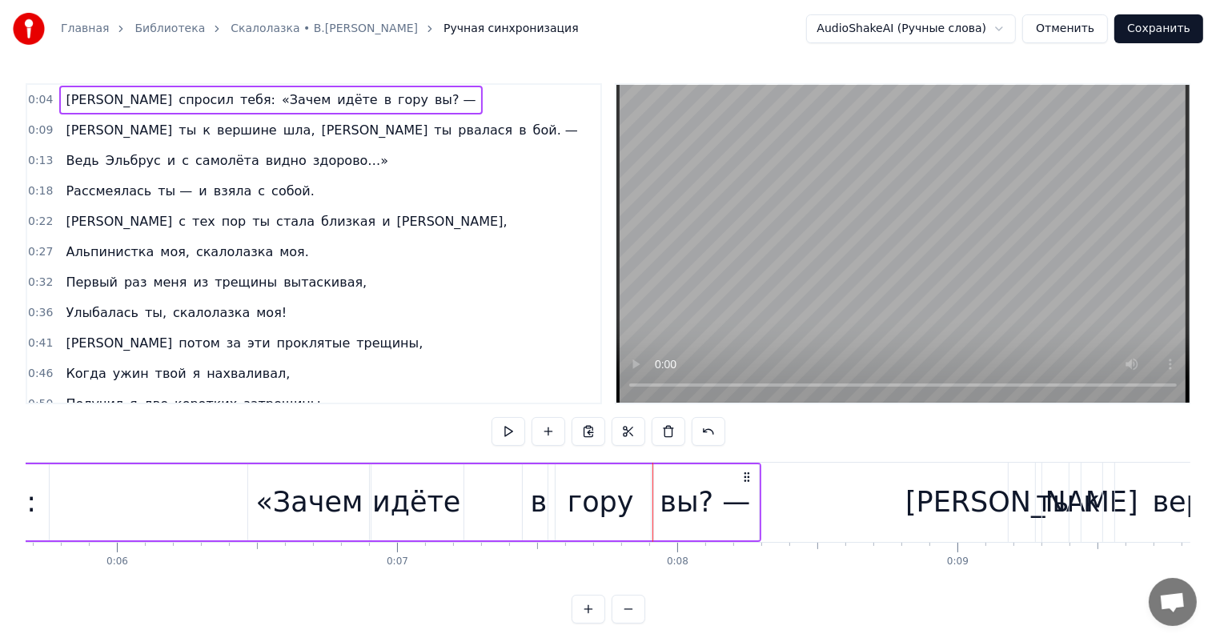
click at [182, 478] on div "Я спросил тебя: «Зачем идёте в гору вы? —" at bounding box center [252, 502] width 1020 height 79
click at [736, 503] on div "вы? —" at bounding box center [704, 502] width 90 height 42
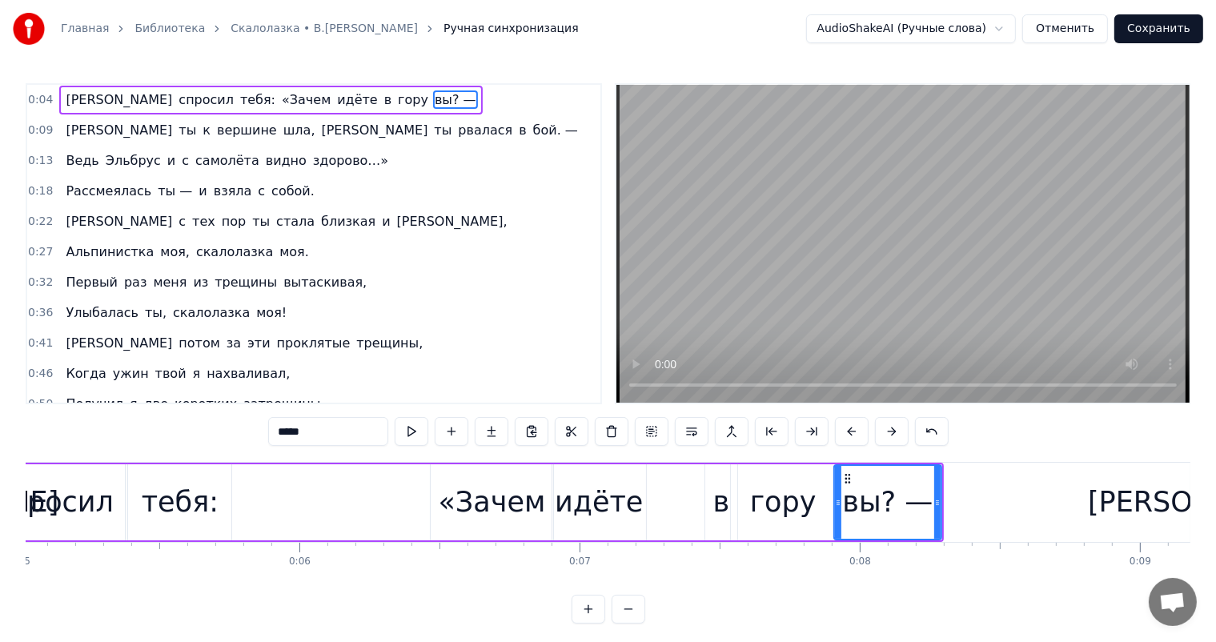
scroll to position [0, 1380]
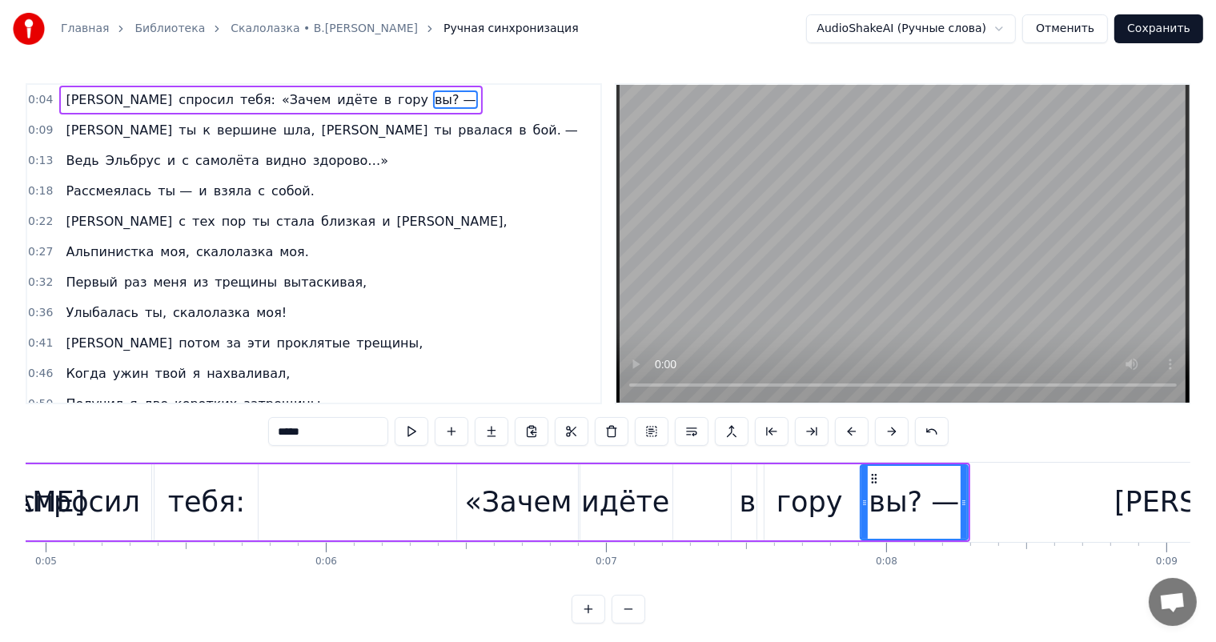
drag, startPoint x: 320, startPoint y: 515, endPoint x: 322, endPoint y: 506, distance: 9.7
click at [320, 515] on div "Я спросил тебя: «Зачем идёте в гору вы? —" at bounding box center [460, 502] width 1020 height 79
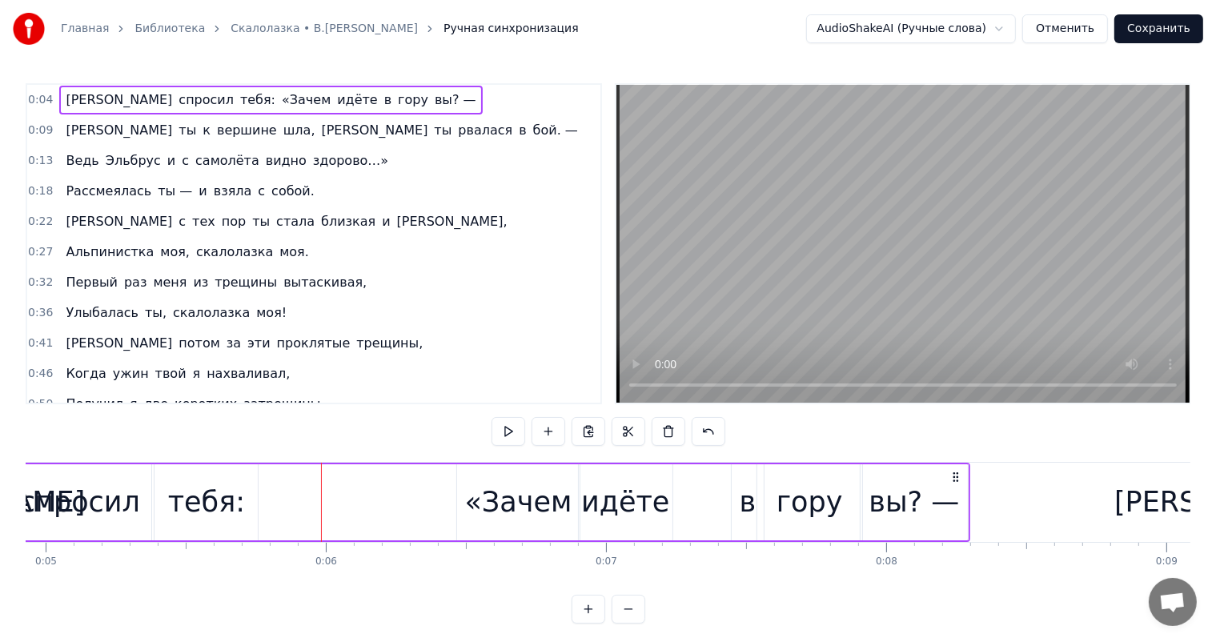
click at [355, 505] on div "Я спросил тебя: «Зачем идёте в гору вы? —" at bounding box center [460, 502] width 1020 height 79
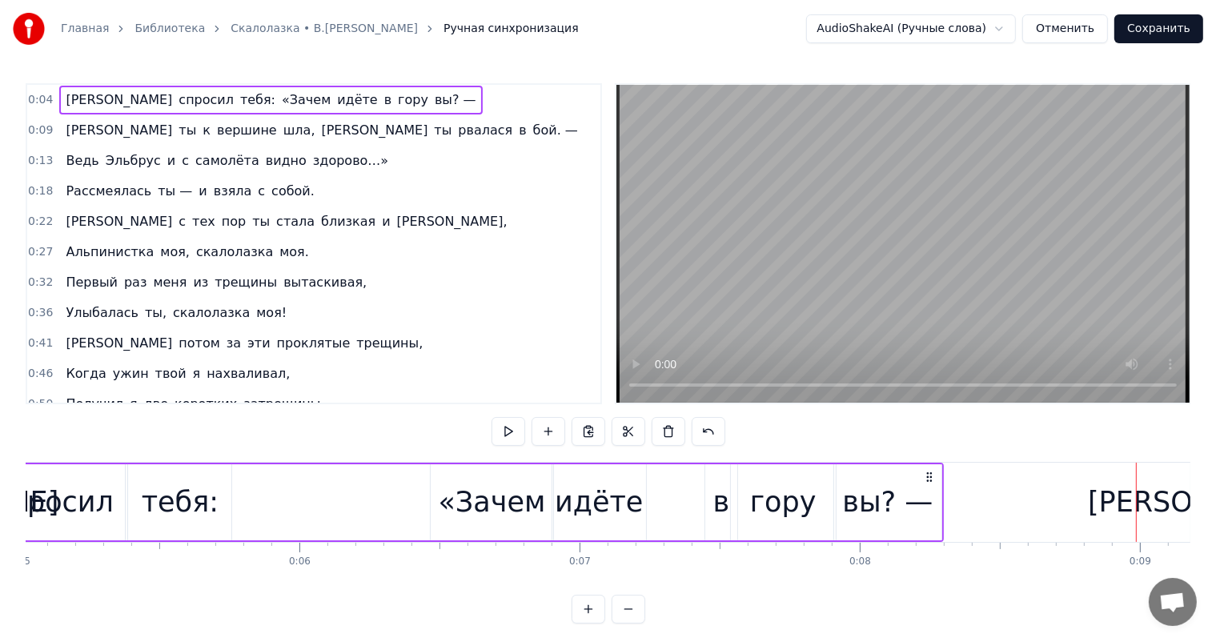
click at [581, 487] on div "идёте" at bounding box center [599, 502] width 88 height 42
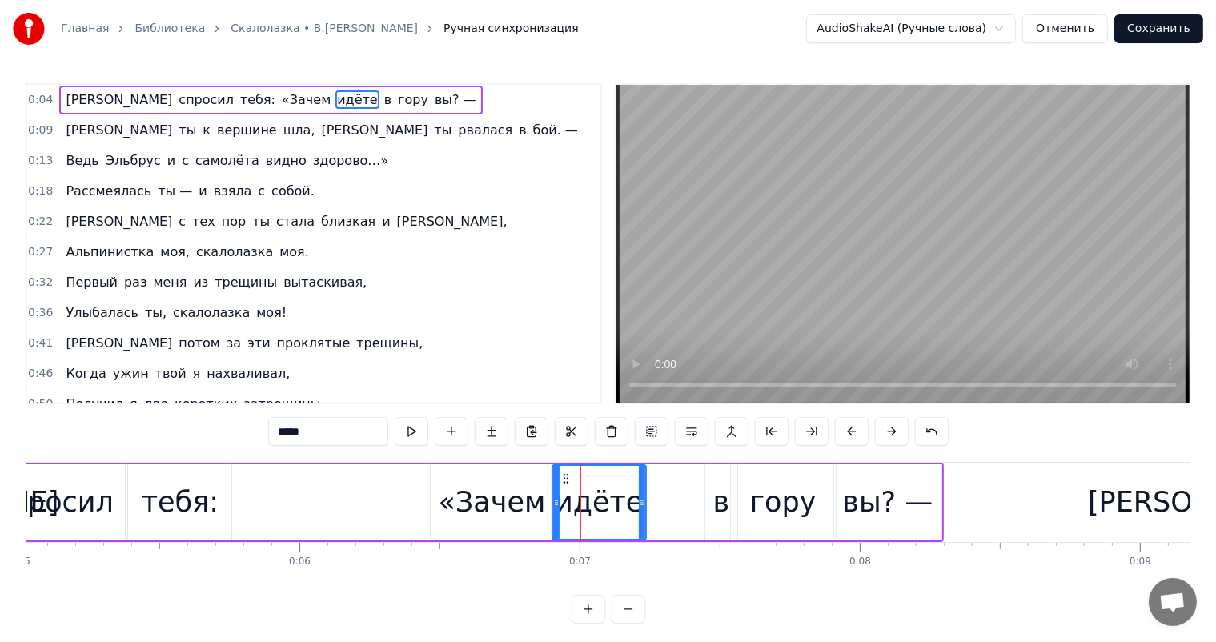
click at [731, 512] on div "гору" at bounding box center [783, 502] width 105 height 76
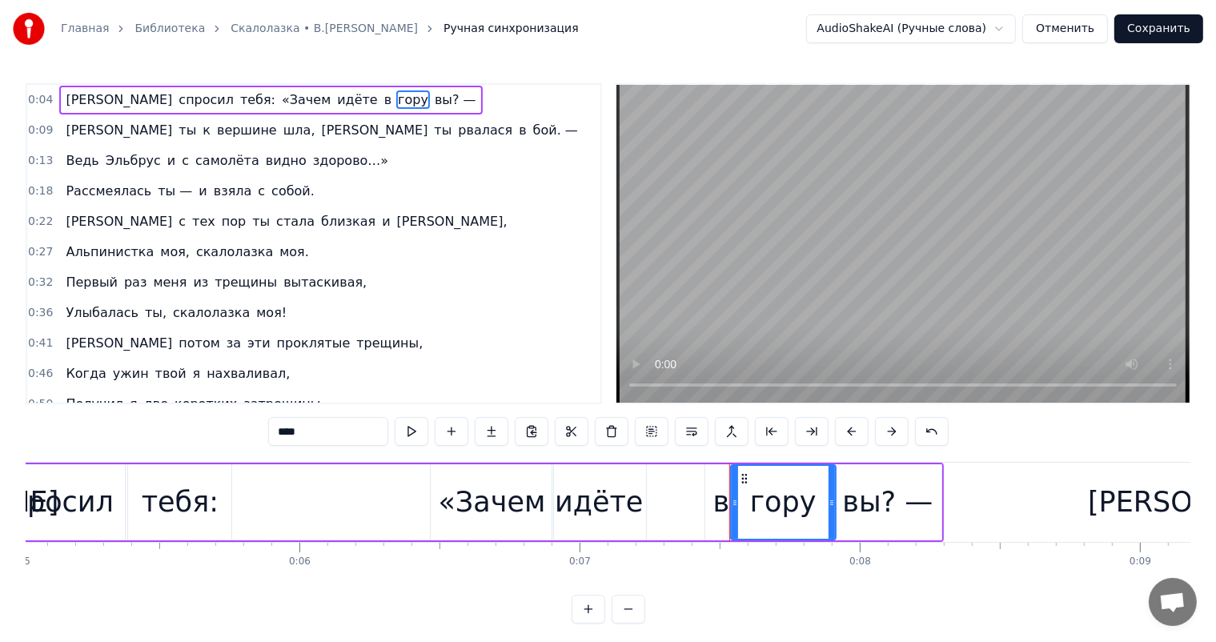
click at [719, 503] on div "в" at bounding box center [721, 502] width 17 height 42
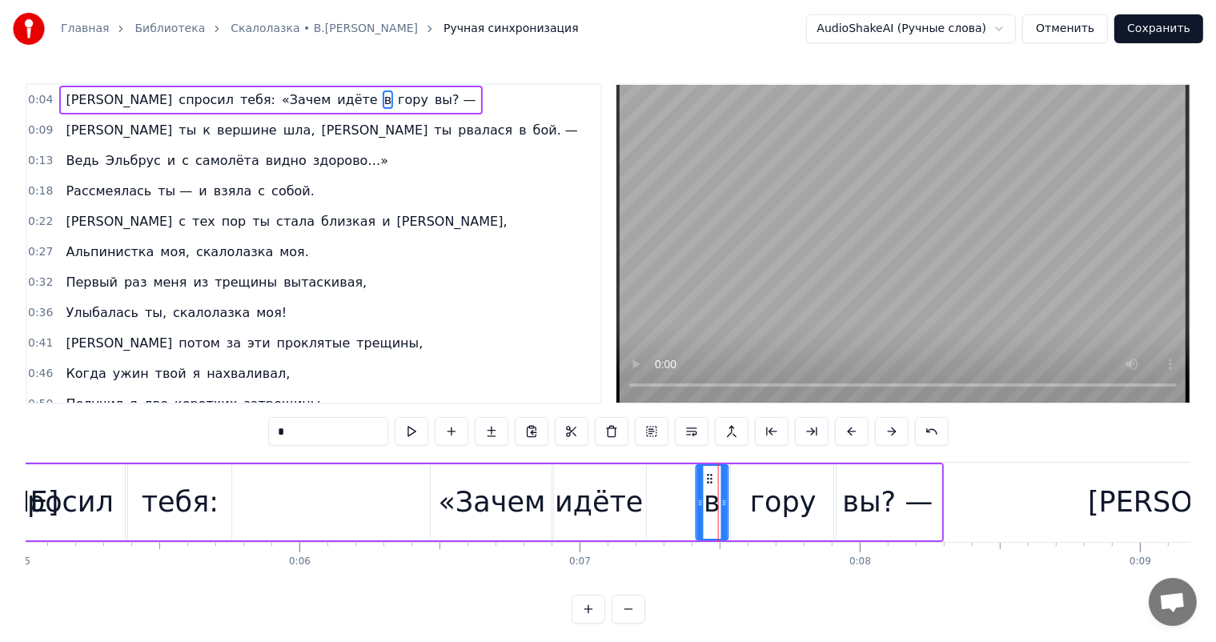
drag, startPoint x: 716, startPoint y: 481, endPoint x: 707, endPoint y: 483, distance: 8.9
click at [707, 483] on icon at bounding box center [709, 478] width 13 height 13
click at [759, 487] on div "гору" at bounding box center [783, 502] width 66 height 42
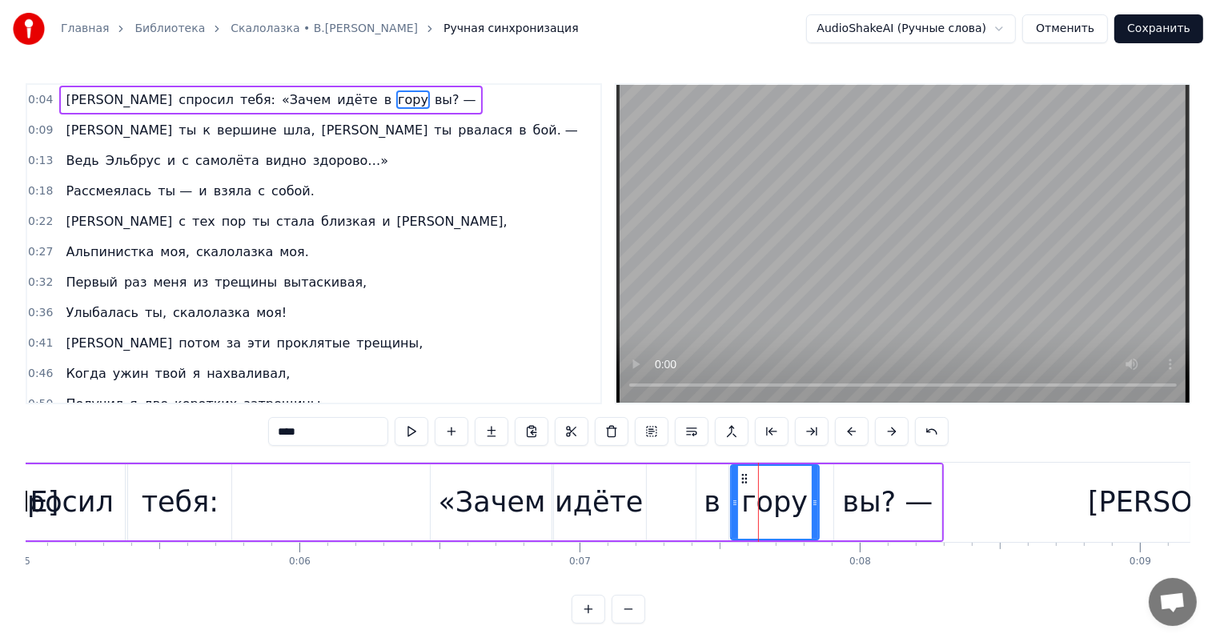
drag, startPoint x: 832, startPoint y: 500, endPoint x: 865, endPoint y: 493, distance: 33.6
click at [816, 507] on icon at bounding box center [814, 502] width 6 height 13
click at [879, 496] on div "вы? —" at bounding box center [887, 502] width 90 height 42
type input "*****"
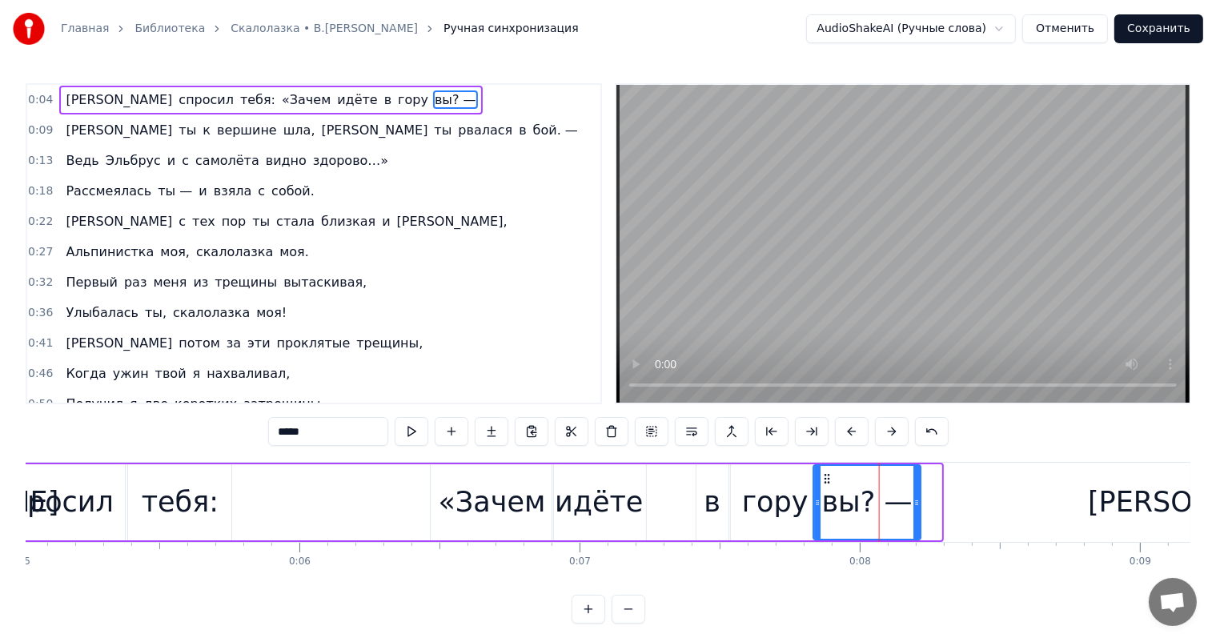
drag, startPoint x: 829, startPoint y: 482, endPoint x: 923, endPoint y: 563, distance: 124.2
click at [827, 483] on div "вы? —" at bounding box center [867, 502] width 106 height 73
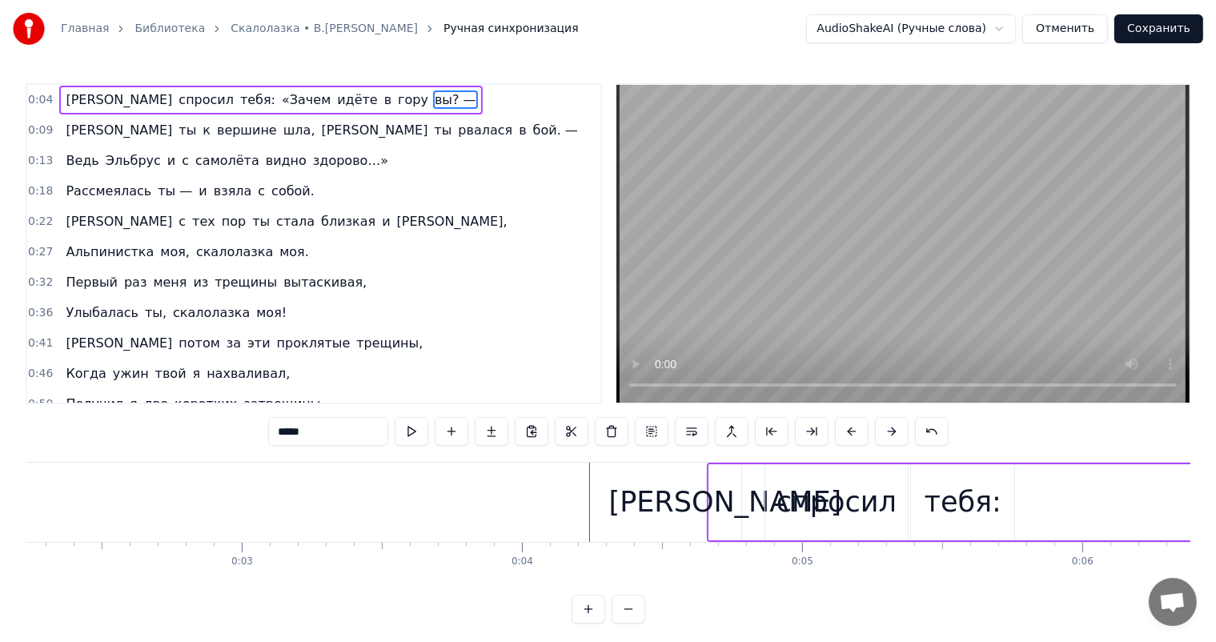
scroll to position [0, 677]
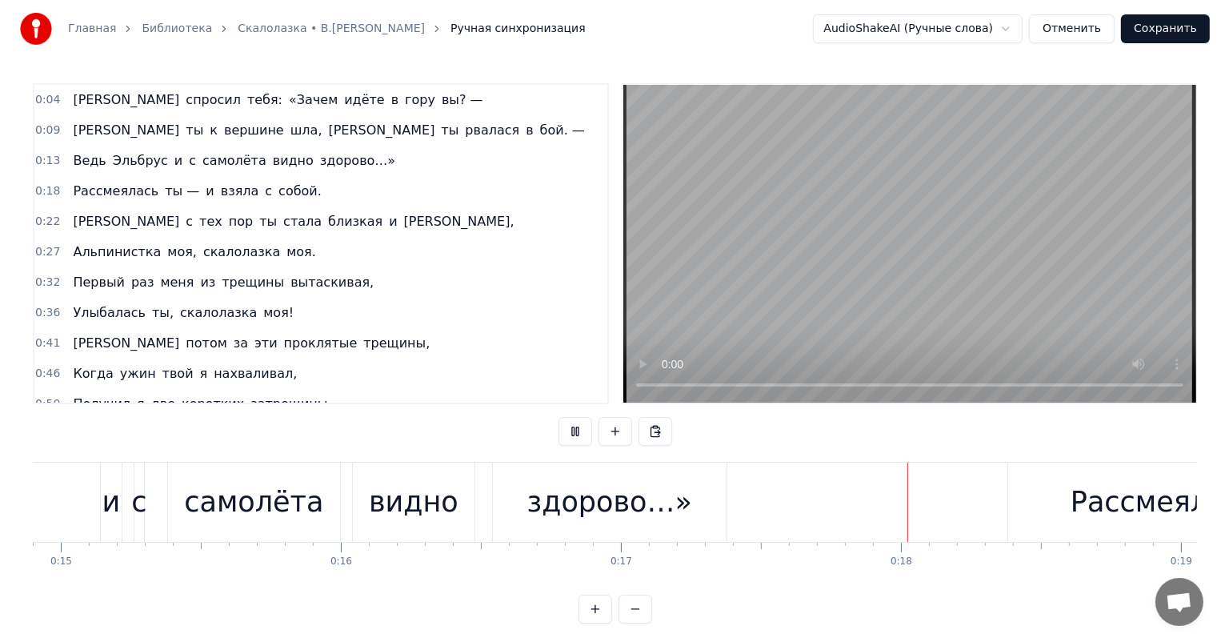
scroll to position [0, 4744]
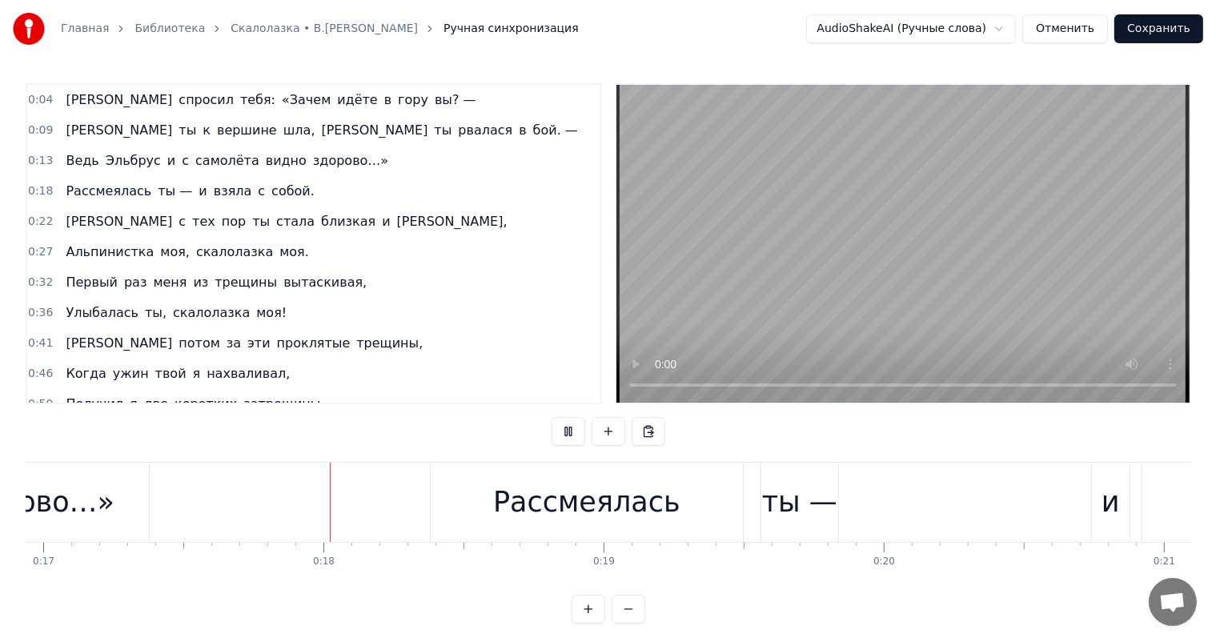
click at [1106, 34] on button "Отменить" at bounding box center [1065, 28] width 86 height 29
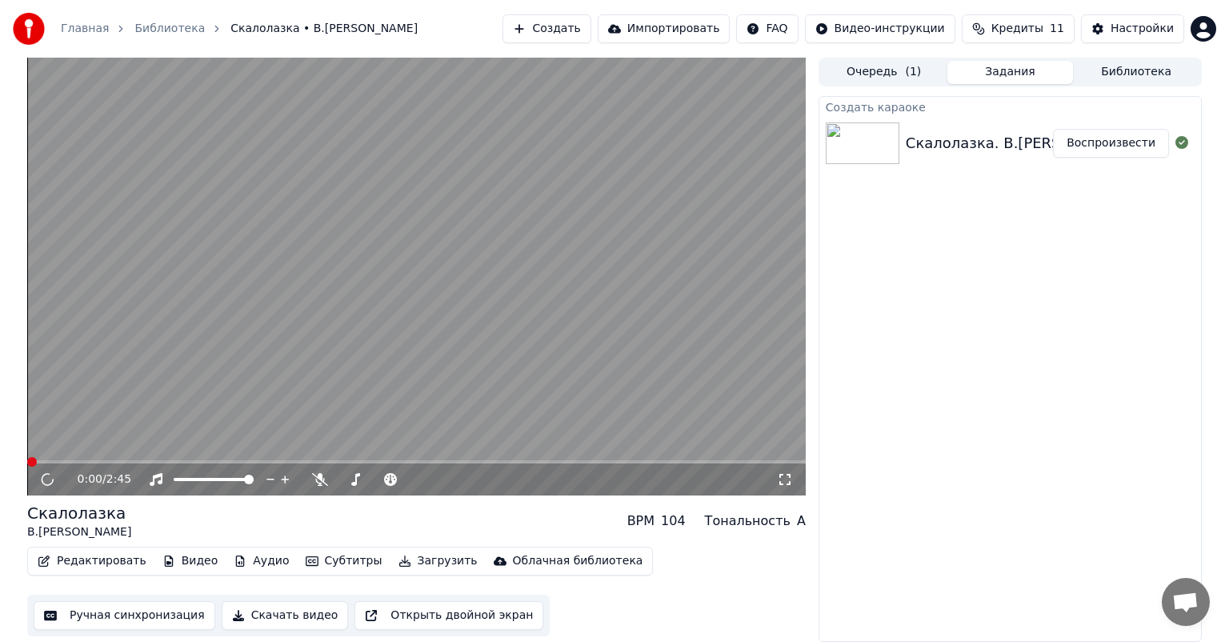
click at [44, 481] on icon at bounding box center [47, 480] width 21 height 20
click at [41, 482] on icon at bounding box center [59, 479] width 38 height 13
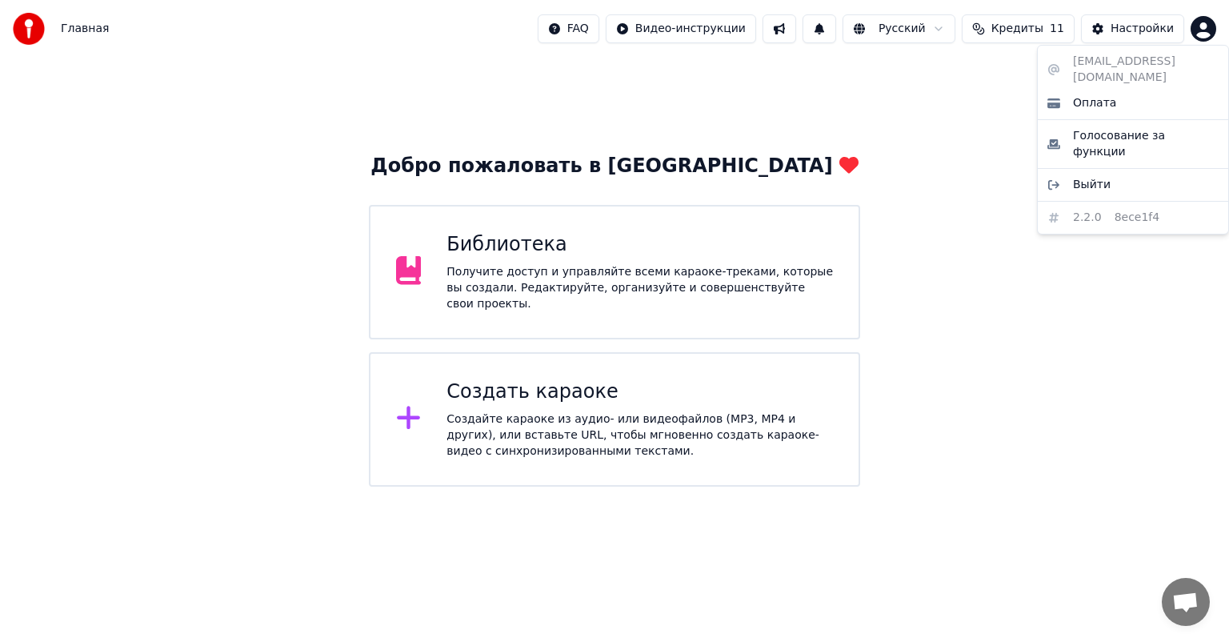
click at [1198, 37] on html "Главная FAQ Видео-инструкции Русский Кредиты 11 Настройки Добро пожаловать в Yo…" at bounding box center [614, 243] width 1229 height 487
click at [589, 259] on html "Главная FAQ Видео-инструкции Русский Кредиты 11 Настройки Добро пожаловать в Yo…" at bounding box center [614, 243] width 1229 height 487
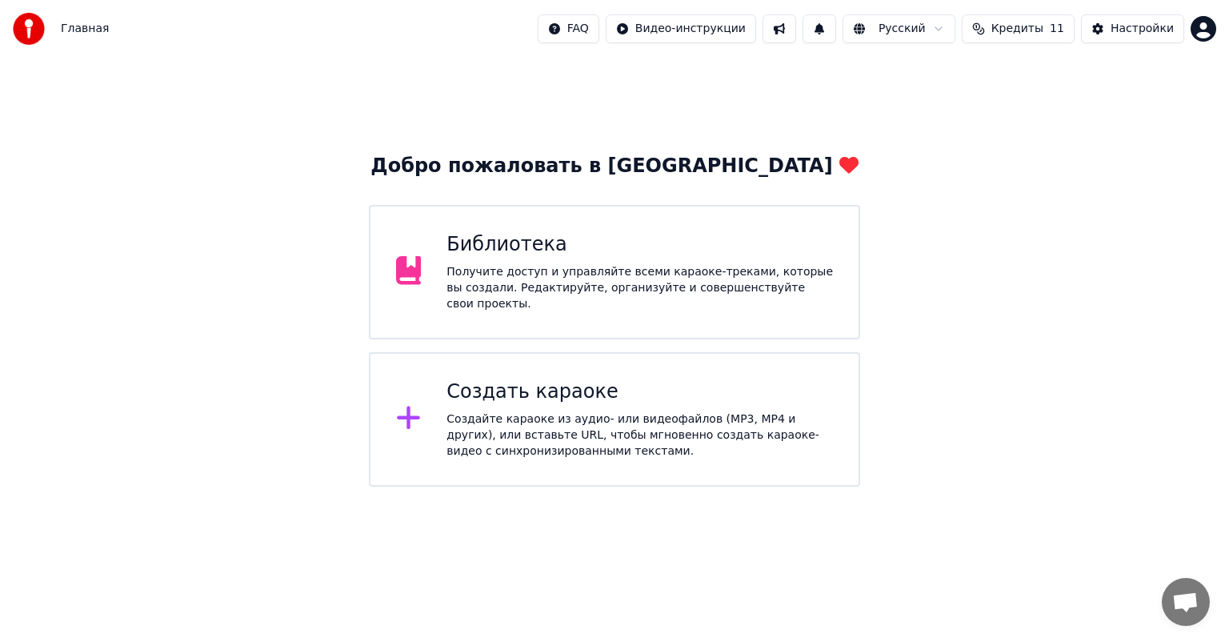
click at [496, 268] on div "Получите доступ и управляйте всеми караоке-треками, которые вы создали. Редакти…" at bounding box center [640, 288] width 387 height 48
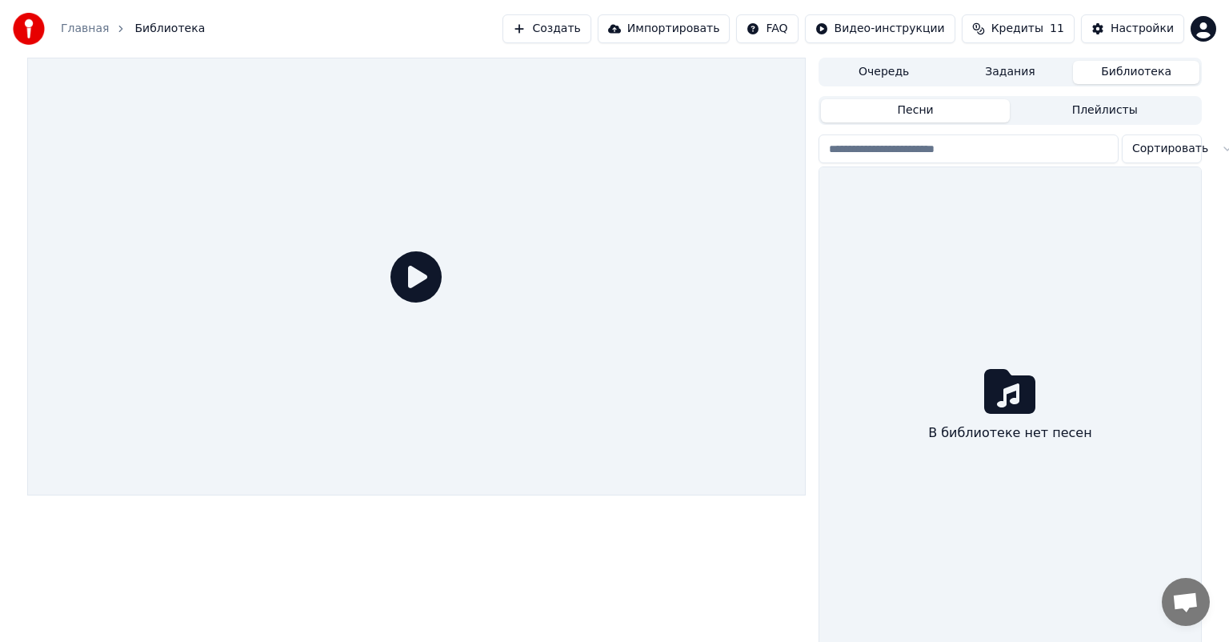
click at [496, 269] on div at bounding box center [416, 277] width 779 height 438
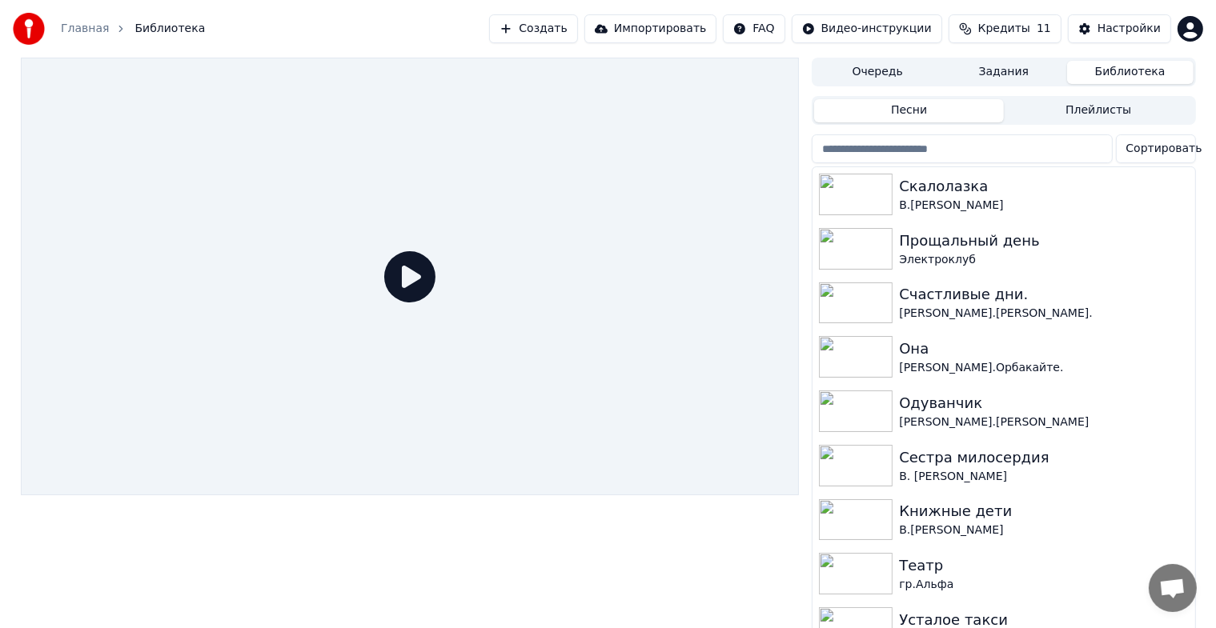
click at [1198, 22] on html "Главная Библиотека Создать Импортировать FAQ Видео-инструкции Кредиты 11 Настро…" at bounding box center [608, 314] width 1216 height 628
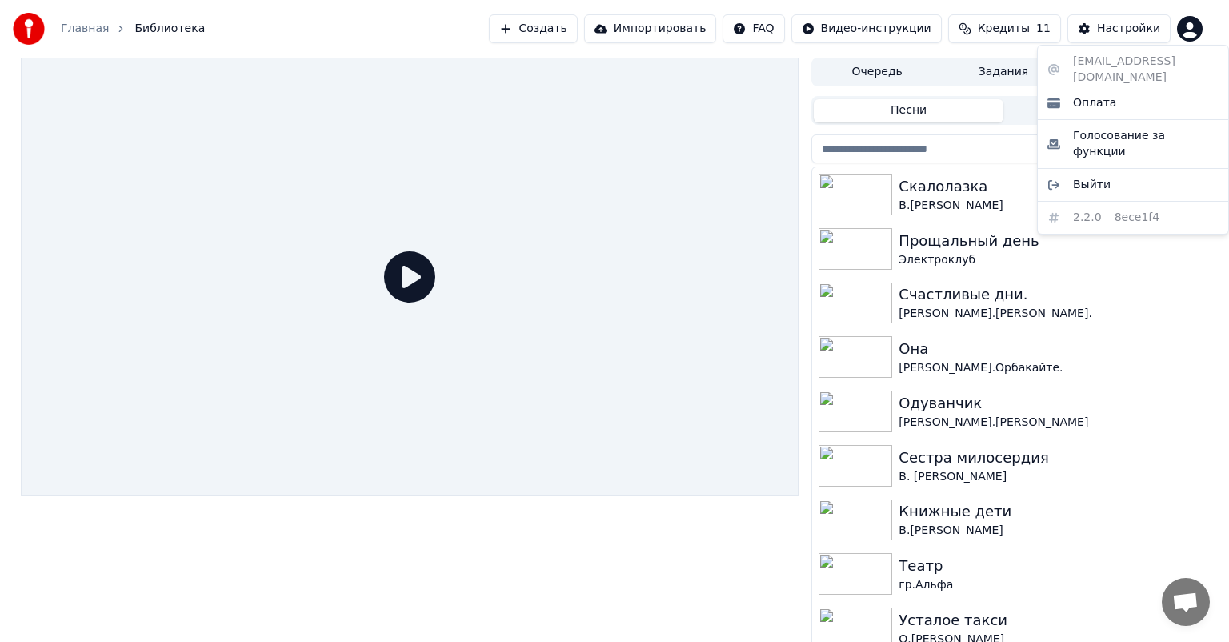
click at [890, 207] on html "Главная Библиотека Создать Импортировать FAQ Видео-инструкции Кредиты 11 Настро…" at bounding box center [614, 321] width 1229 height 642
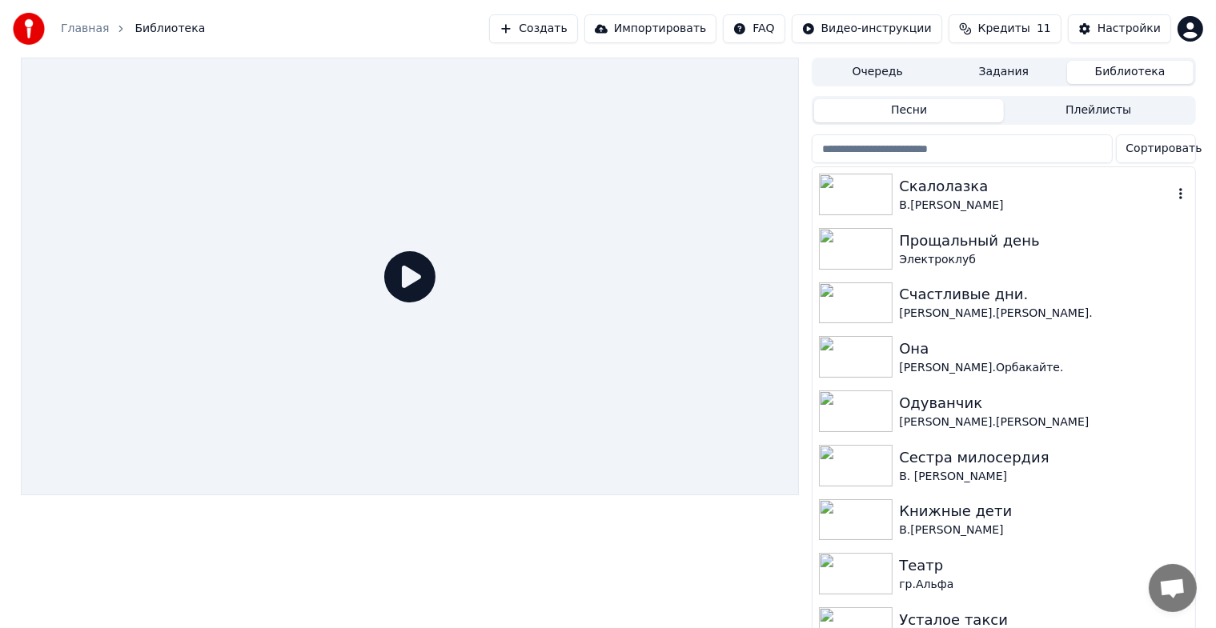
click at [829, 202] on img at bounding box center [856, 195] width 74 height 42
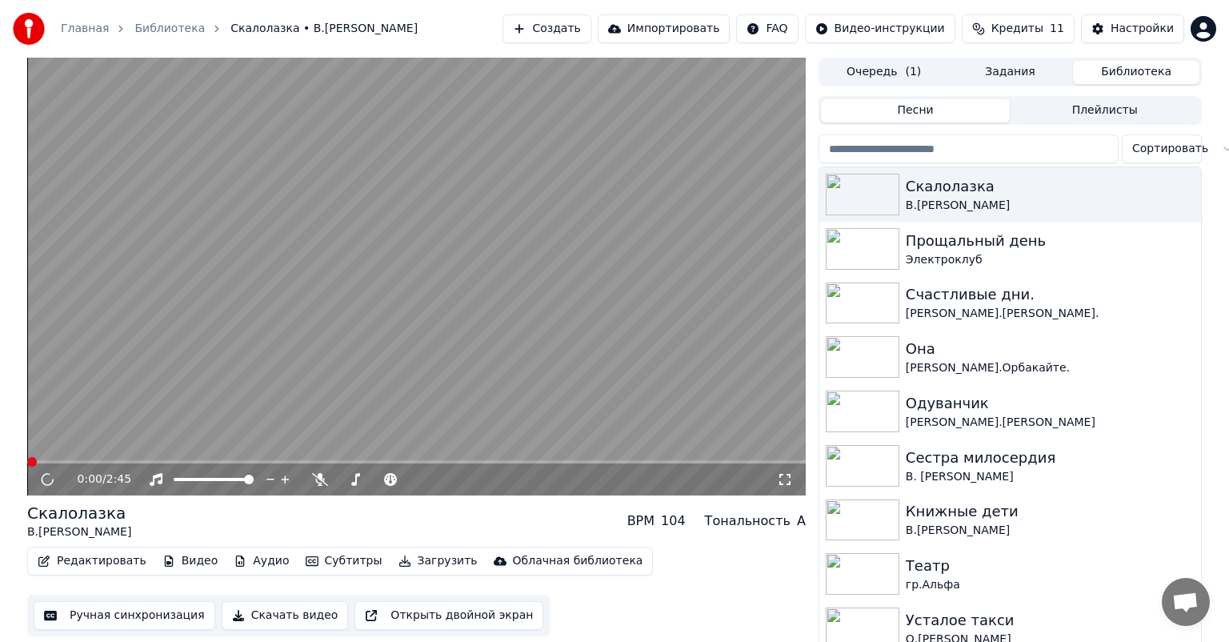
click at [1187, 35] on html "Главная Библиотека Скалолазка • В.Высоцкий Создать Импортировать FAQ Видео-инст…" at bounding box center [614, 321] width 1229 height 642
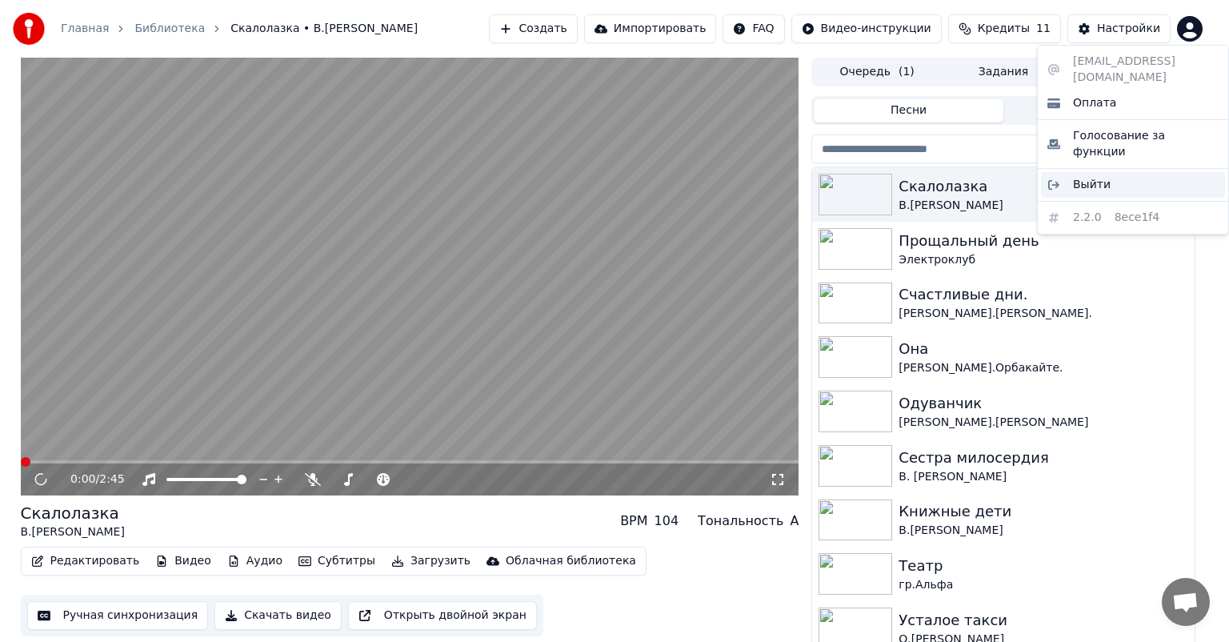
click at [1104, 172] on div "Выйти" at bounding box center [1133, 185] width 184 height 26
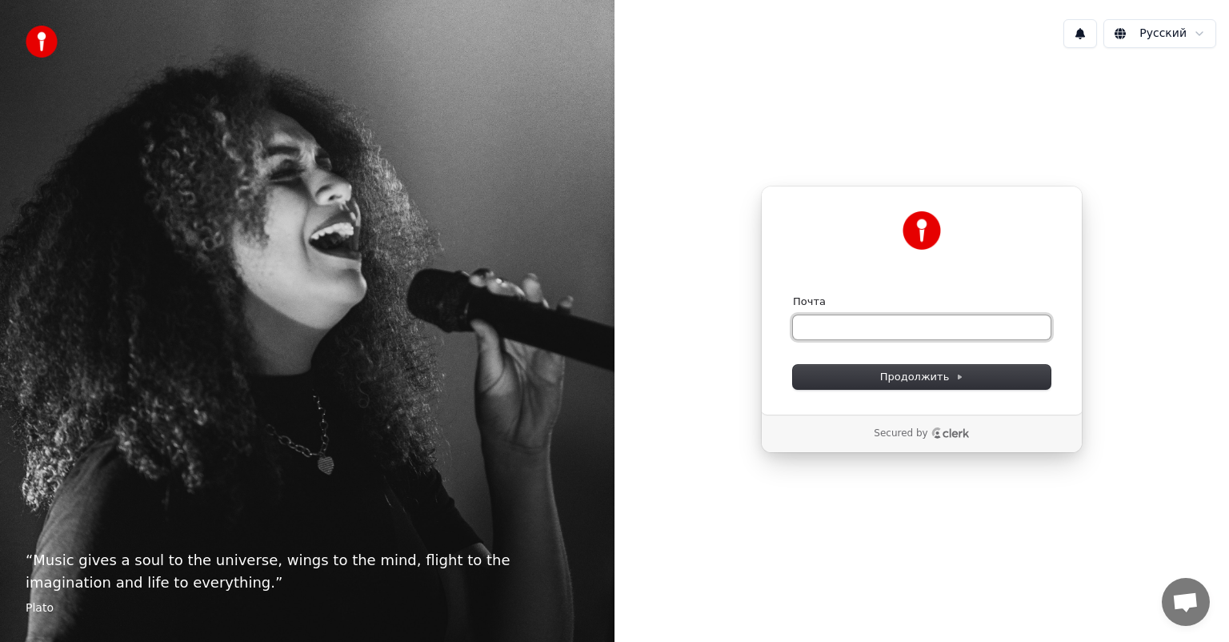
click at [813, 336] on input "Почта" at bounding box center [922, 327] width 258 height 24
type input "*"
click at [932, 372] on span "Продолжить" at bounding box center [922, 377] width 84 height 14
type input "**********"
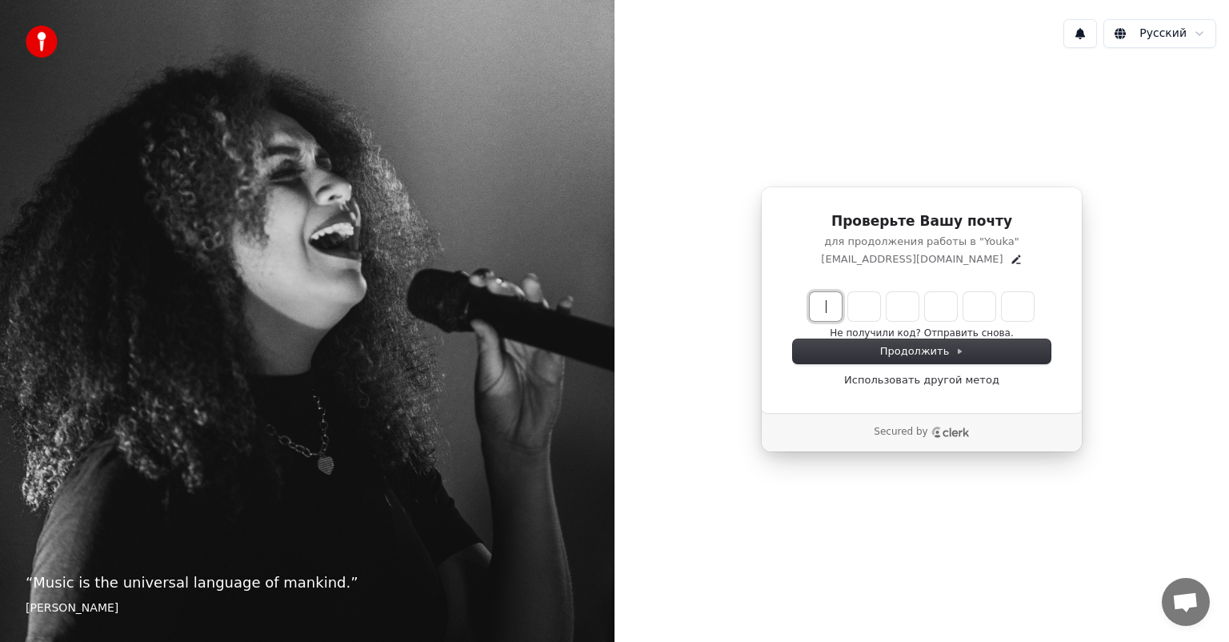
click at [831, 309] on input "Enter verification code" at bounding box center [938, 306] width 256 height 29
type input "******"
